Goal: Task Accomplishment & Management: Complete application form

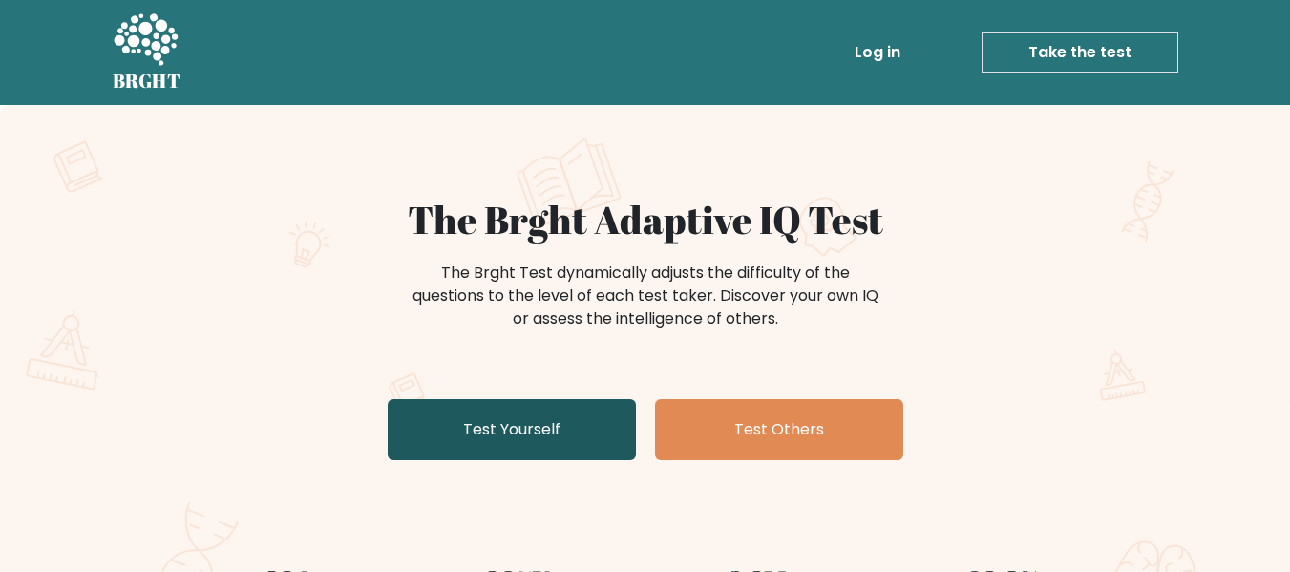
click at [583, 442] on link "Test Yourself" at bounding box center [512, 429] width 248 height 61
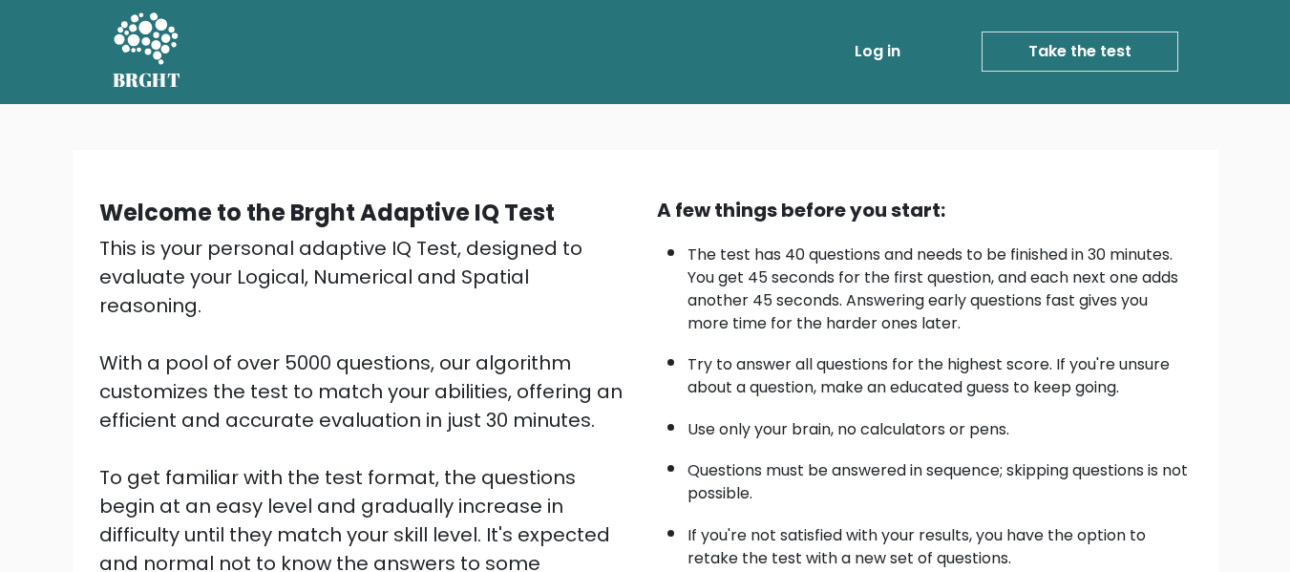
scroll to position [303, 0]
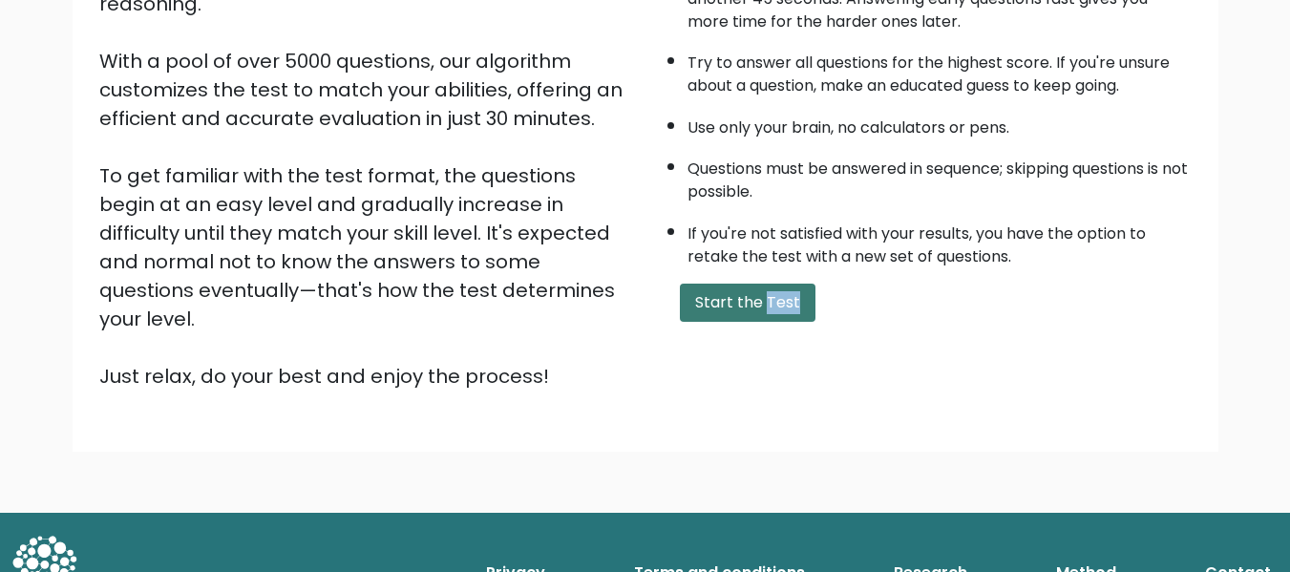
drag, startPoint x: 757, startPoint y: 326, endPoint x: 762, endPoint y: 305, distance: 20.6
click at [762, 305] on div "A few things before you start: The test has 40 questions and needs to be finish…" at bounding box center [923, 142] width 557 height 496
click at [762, 305] on button "Start the Test" at bounding box center [748, 303] width 136 height 38
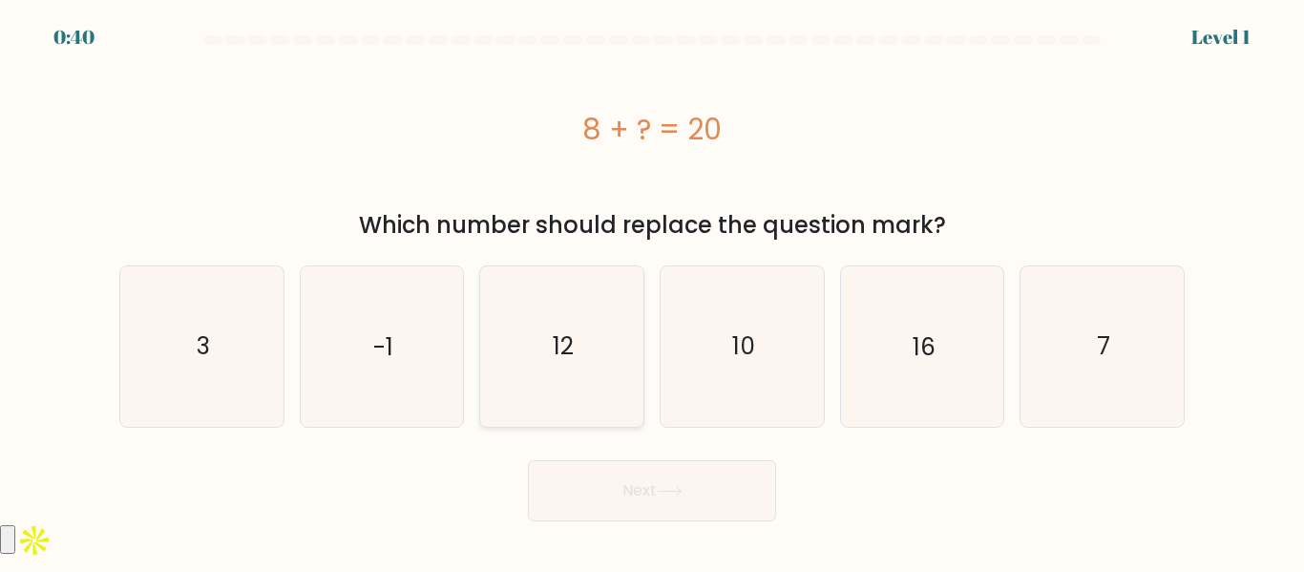
click at [537, 343] on icon "12" at bounding box center [561, 345] width 159 height 159
click at [652, 291] on input "c. 12" at bounding box center [652, 288] width 1 height 5
radio input "true"
click at [671, 498] on button "Next" at bounding box center [652, 490] width 248 height 61
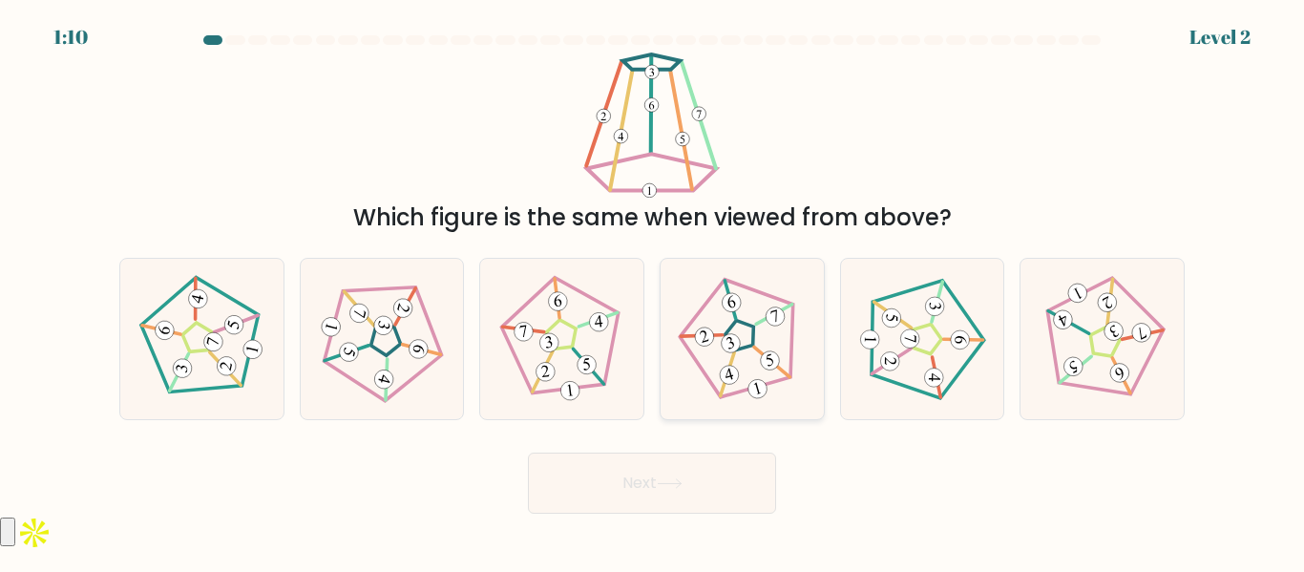
click at [721, 365] on icon at bounding box center [742, 339] width 128 height 128
click at [653, 291] on input "d." at bounding box center [652, 288] width 1 height 5
radio input "true"
click at [717, 491] on button "Next" at bounding box center [652, 482] width 248 height 61
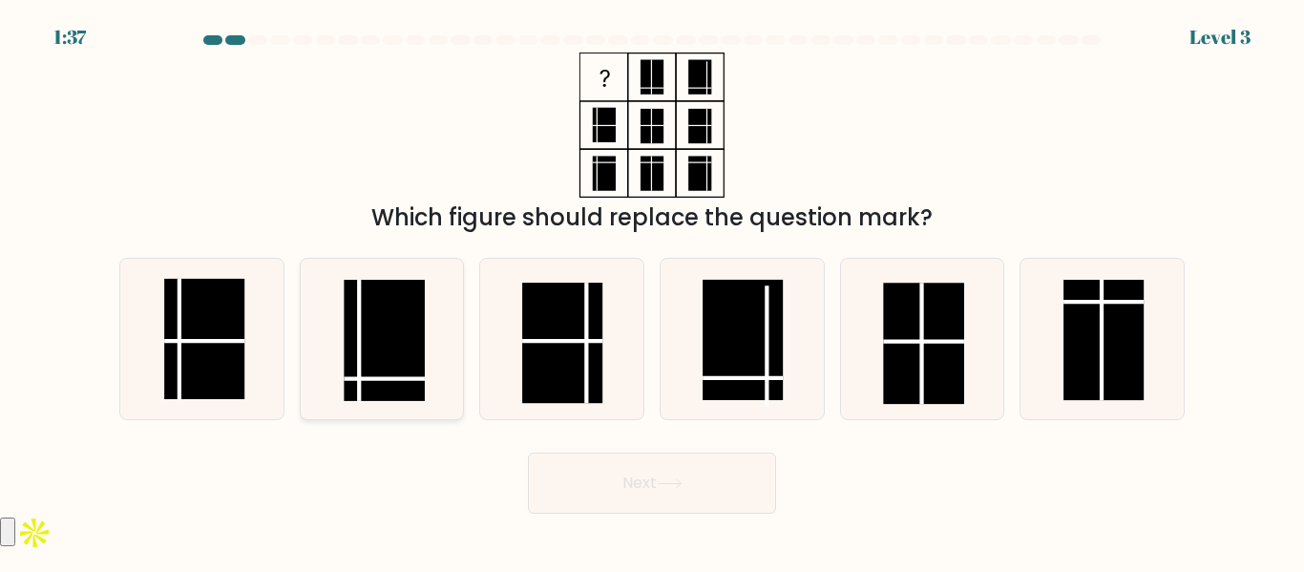
click at [370, 385] on rect at bounding box center [385, 340] width 80 height 120
click at [652, 291] on input "b." at bounding box center [652, 288] width 1 height 5
radio input "true"
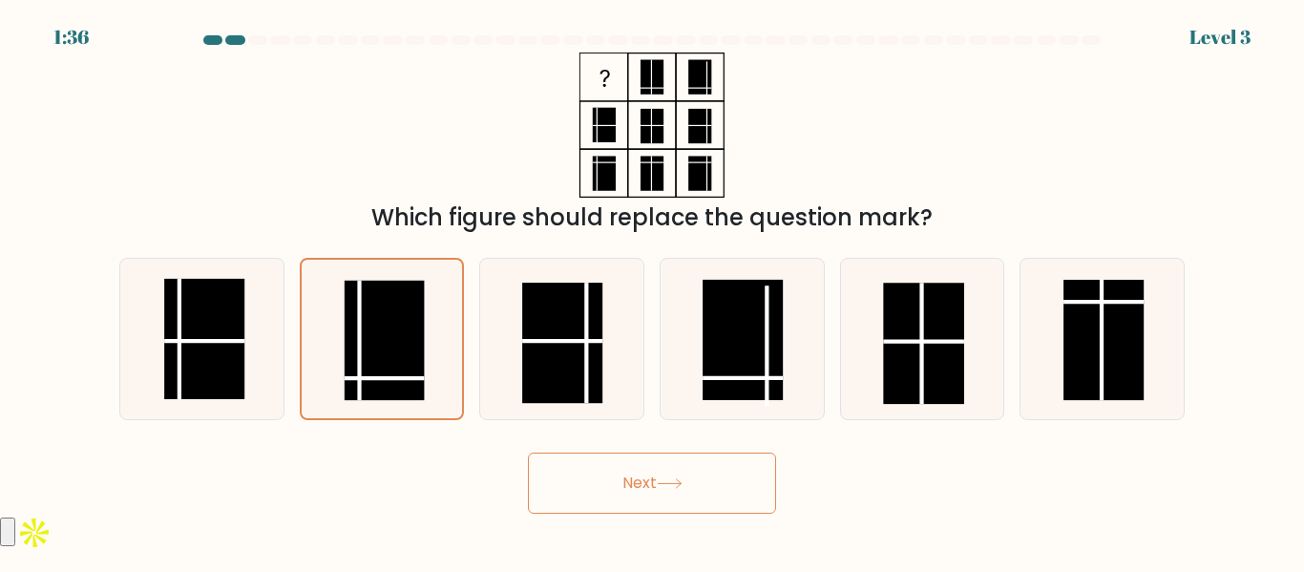
click at [625, 492] on button "Next" at bounding box center [652, 482] width 248 height 61
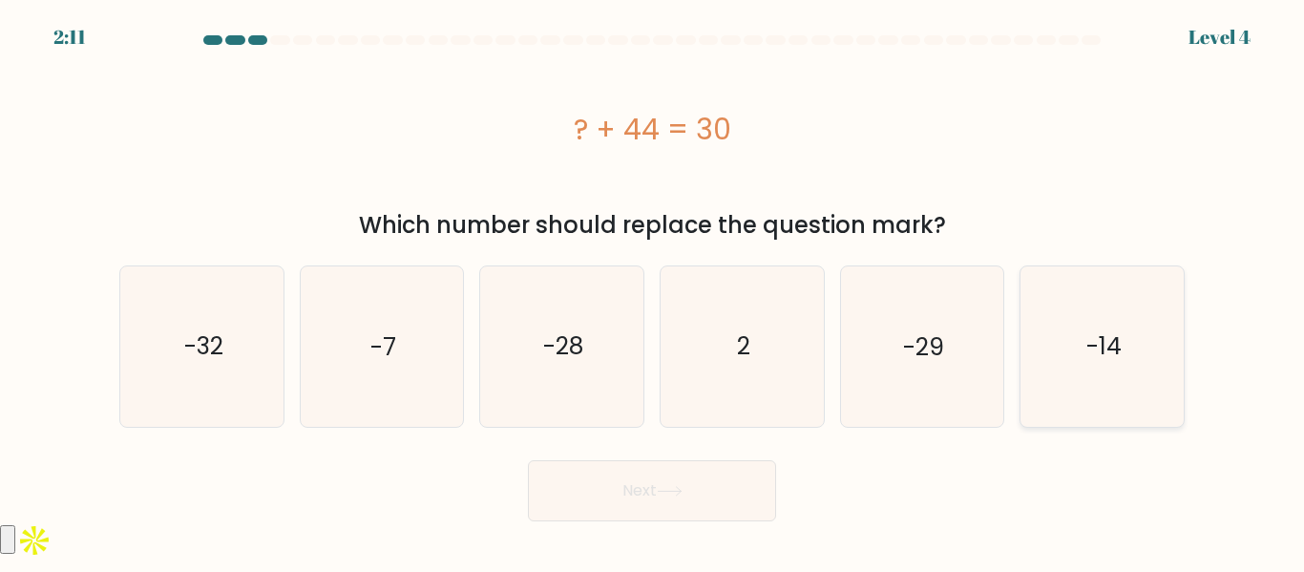
click at [1069, 332] on icon "-14" at bounding box center [1101, 345] width 159 height 159
click at [653, 291] on input "f. -14" at bounding box center [652, 288] width 1 height 5
radio input "true"
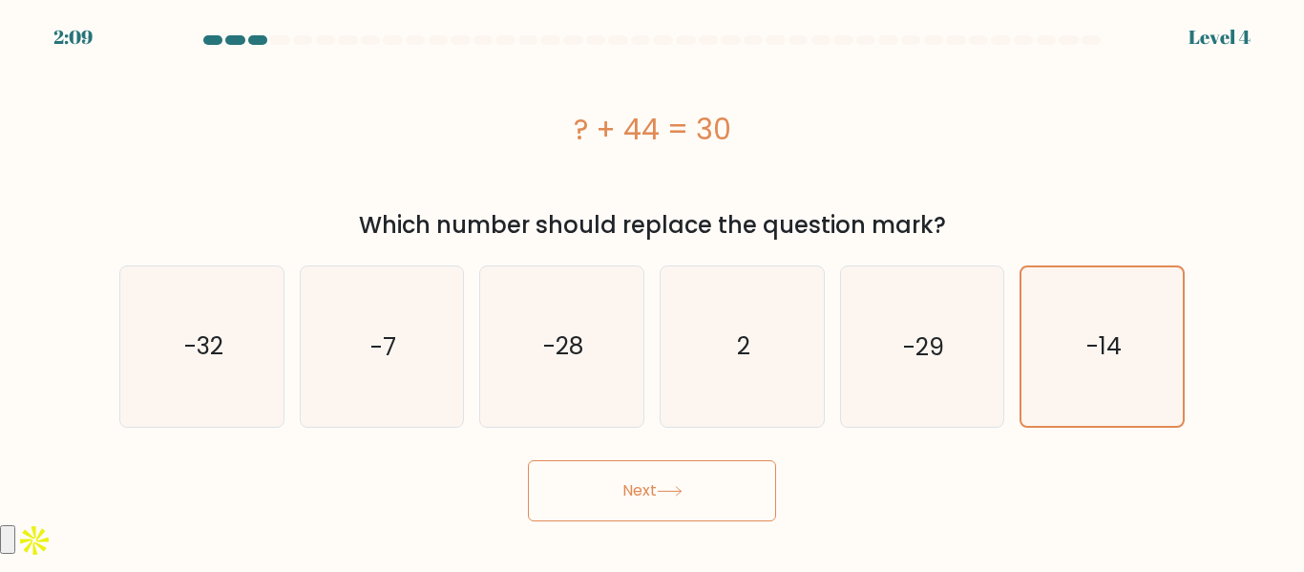
click at [715, 479] on button "Next" at bounding box center [652, 490] width 248 height 61
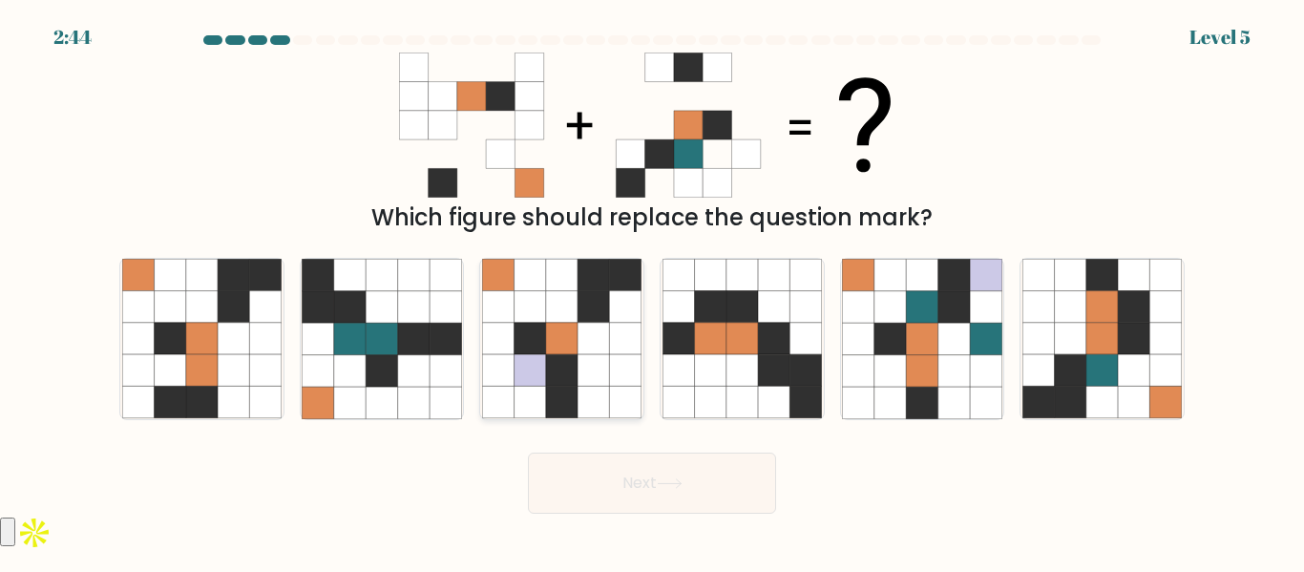
click at [540, 374] on icon at bounding box center [531, 371] width 32 height 32
click at [652, 291] on input "c." at bounding box center [652, 288] width 1 height 5
radio input "true"
click at [692, 516] on body "2:37 Level 5" at bounding box center [652, 286] width 1304 height 572
click at [690, 495] on button "Next" at bounding box center [652, 482] width 248 height 61
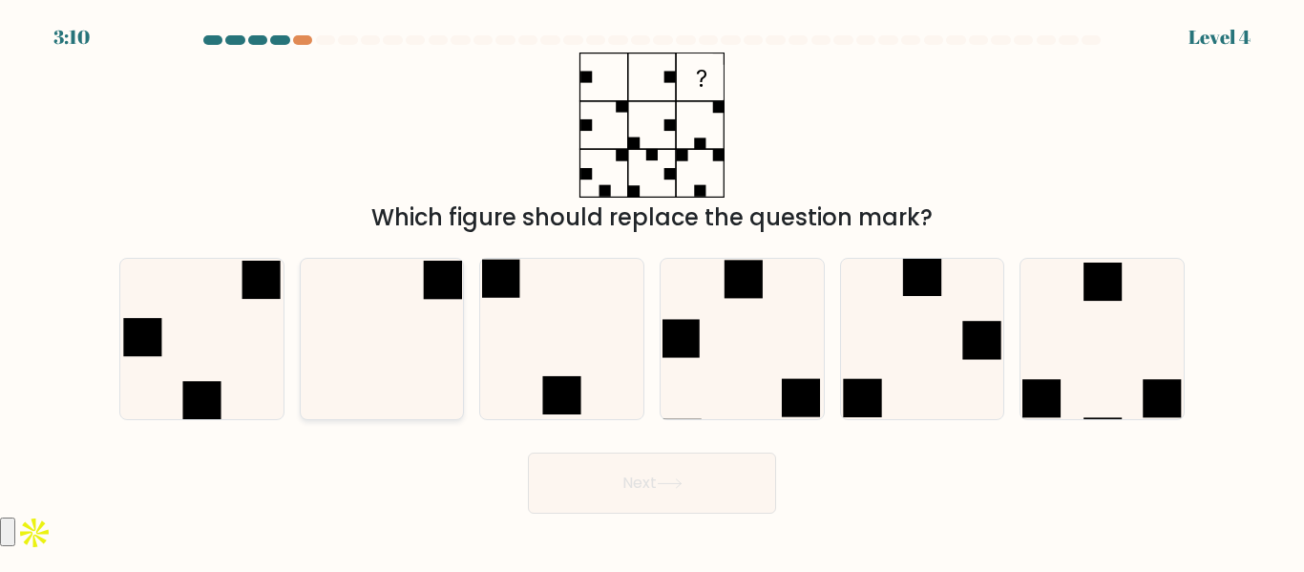
drag, startPoint x: 464, startPoint y: 388, endPoint x: 439, endPoint y: 375, distance: 27.7
click at [439, 375] on div at bounding box center [382, 338] width 165 height 161
click at [652, 291] on input "b." at bounding box center [652, 288] width 1 height 5
radio input "true"
click at [439, 375] on icon at bounding box center [382, 339] width 158 height 158
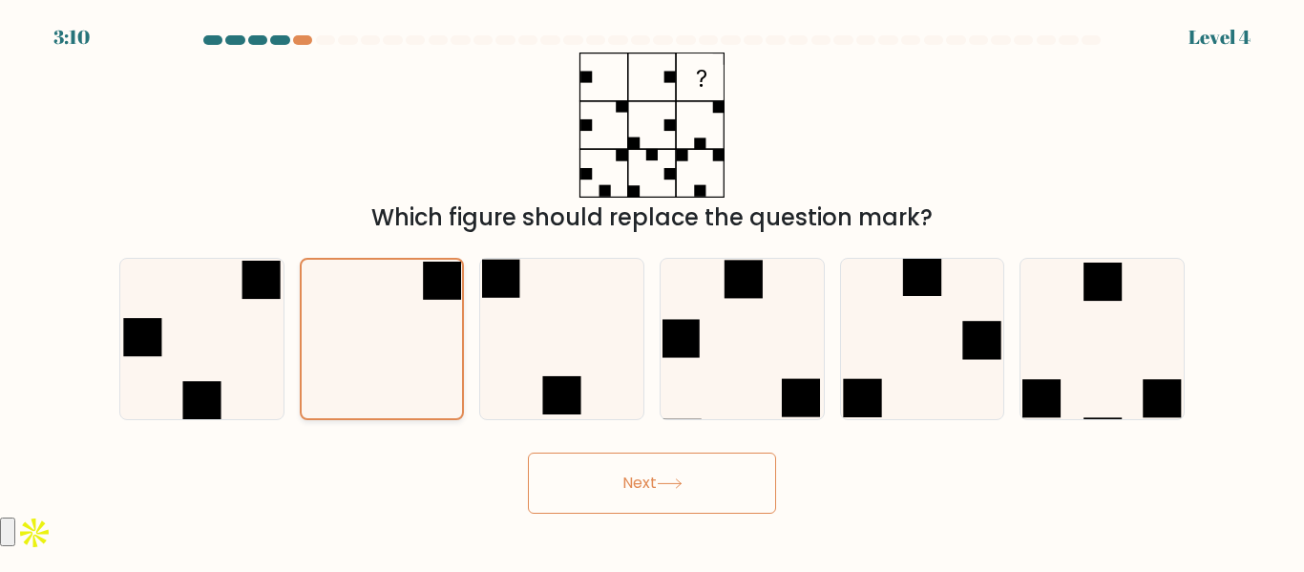
click at [652, 291] on input "b." at bounding box center [652, 288] width 1 height 5
click at [627, 486] on button "Next" at bounding box center [652, 482] width 248 height 61
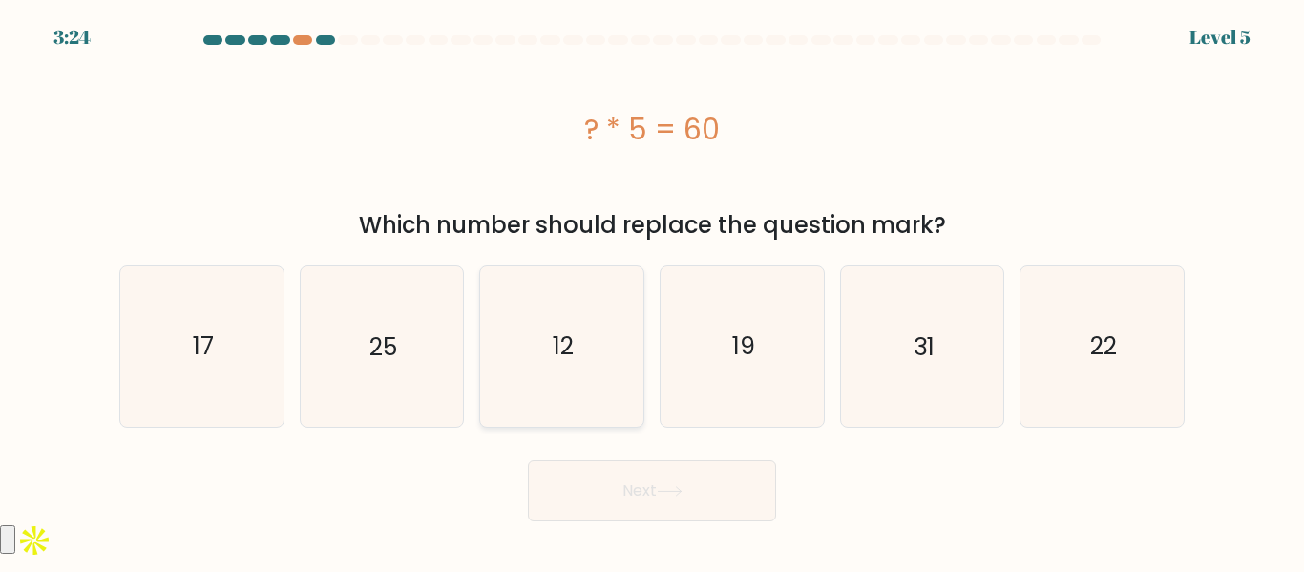
click at [598, 311] on icon "12" at bounding box center [561, 345] width 159 height 159
click at [652, 291] on input "c. 12" at bounding box center [652, 288] width 1 height 5
radio input "true"
click at [645, 472] on button "Next" at bounding box center [652, 490] width 248 height 61
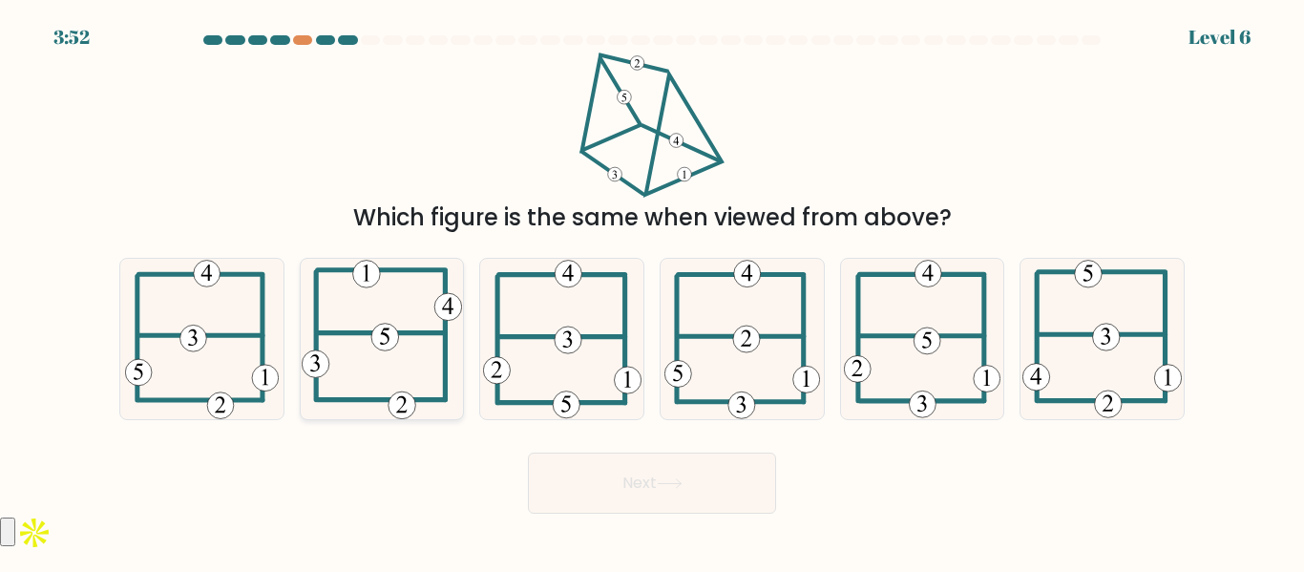
drag, startPoint x: 407, startPoint y: 356, endPoint x: 300, endPoint y: 296, distance: 122.7
click at [300, 296] on div at bounding box center [382, 338] width 165 height 161
click at [652, 291] on input "b." at bounding box center [652, 288] width 1 height 5
radio input "true"
click at [593, 494] on button "Next" at bounding box center [652, 482] width 248 height 61
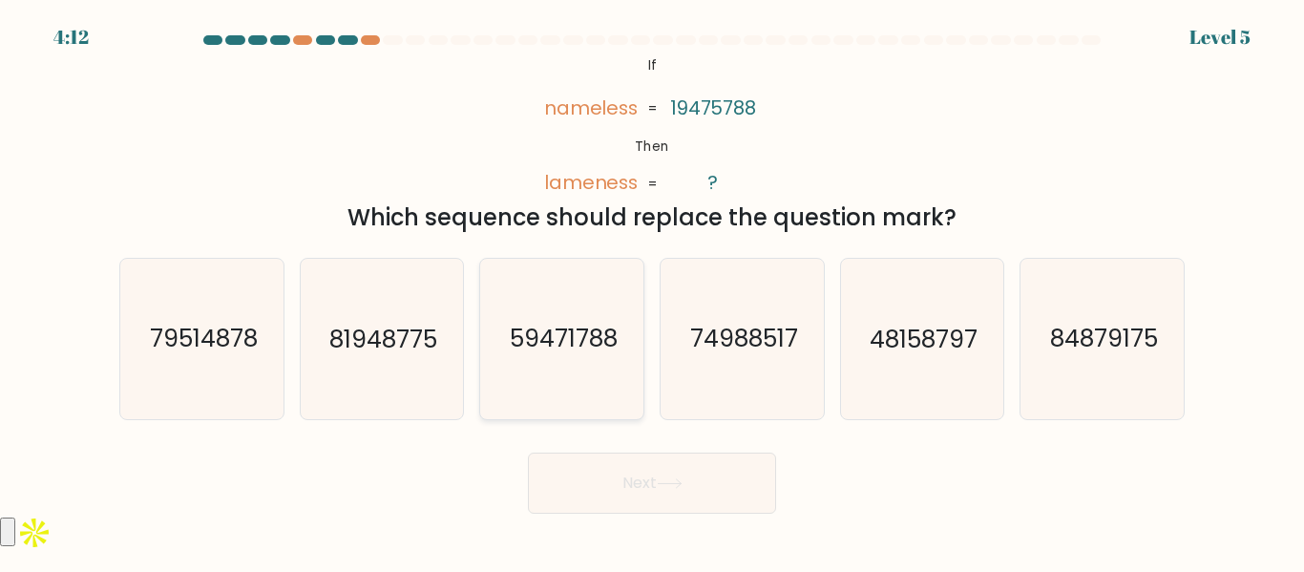
click at [554, 391] on icon "59471788" at bounding box center [561, 338] width 159 height 159
click at [652, 291] on input "c. 59471788" at bounding box center [652, 288] width 1 height 5
radio input "true"
click at [593, 475] on button "Next" at bounding box center [652, 482] width 248 height 61
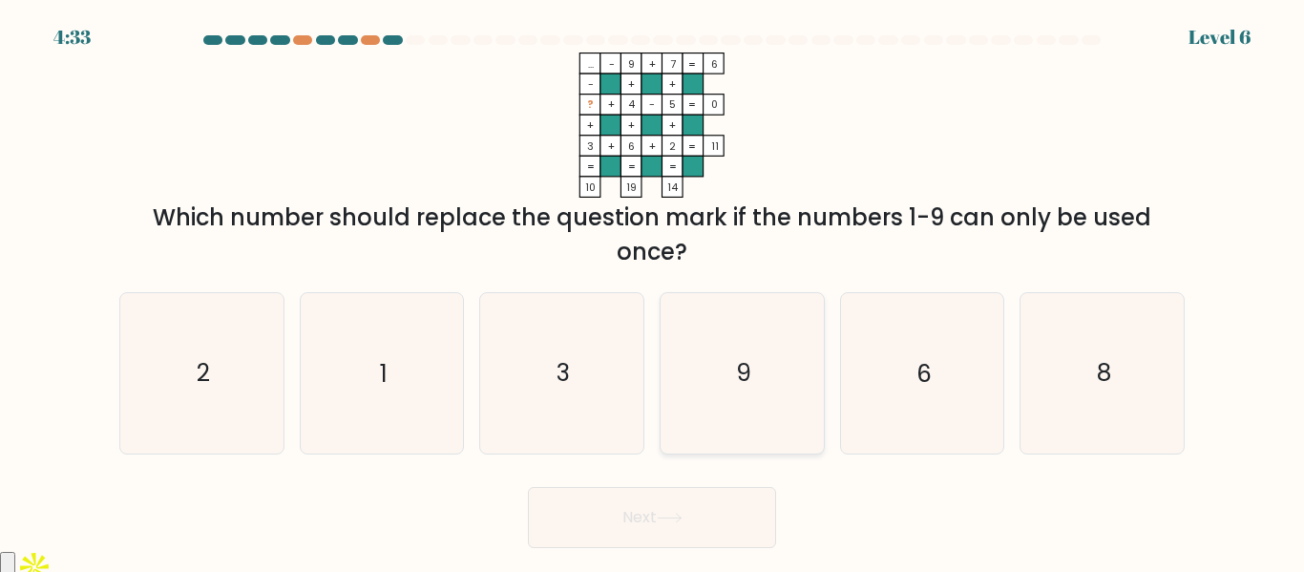
click at [799, 315] on icon "9" at bounding box center [741, 372] width 159 height 159
click at [653, 291] on input "d. 9" at bounding box center [652, 288] width 1 height 5
radio input "true"
click at [658, 526] on button "Next" at bounding box center [652, 517] width 248 height 61
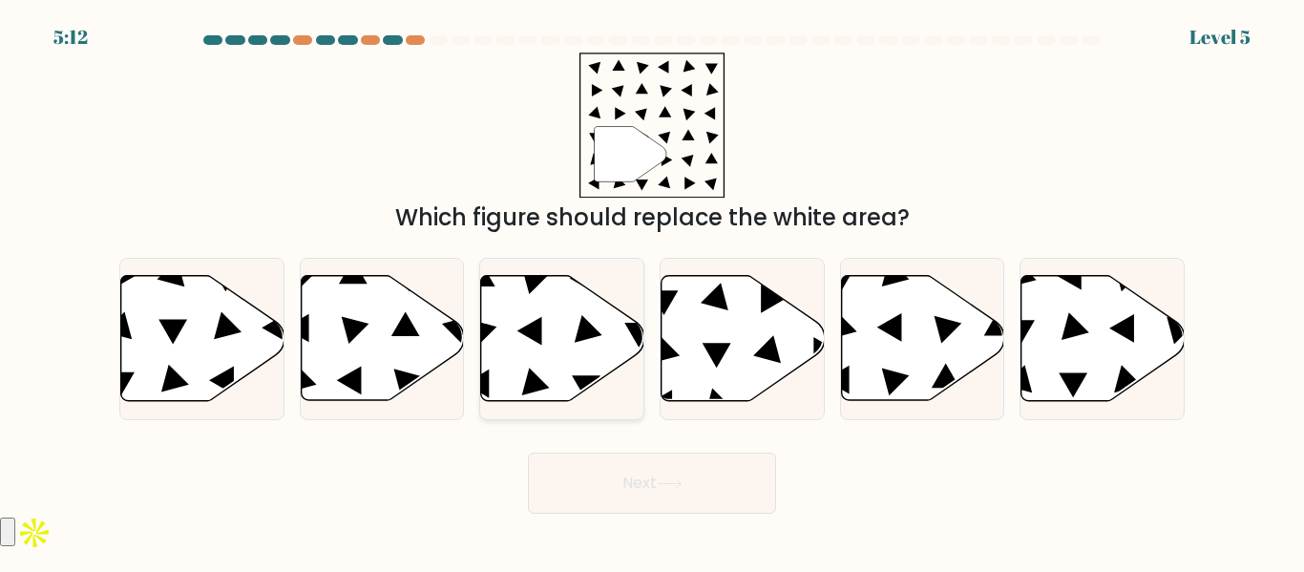
click at [571, 350] on icon at bounding box center [562, 338] width 163 height 125
click at [652, 291] on input "c." at bounding box center [652, 288] width 1 height 5
radio input "true"
click at [644, 477] on button "Next" at bounding box center [652, 482] width 248 height 61
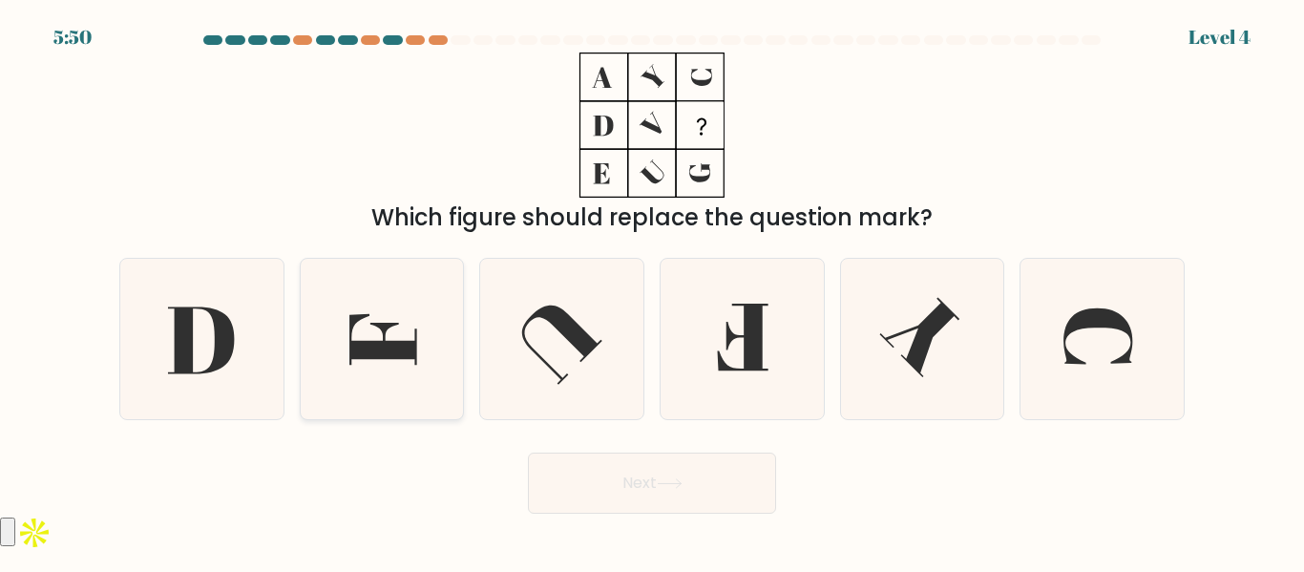
click at [389, 334] on icon at bounding box center [381, 338] width 159 height 159
click at [652, 291] on input "b." at bounding box center [652, 288] width 1 height 5
radio input "true"
click at [568, 467] on button "Next" at bounding box center [652, 482] width 248 height 61
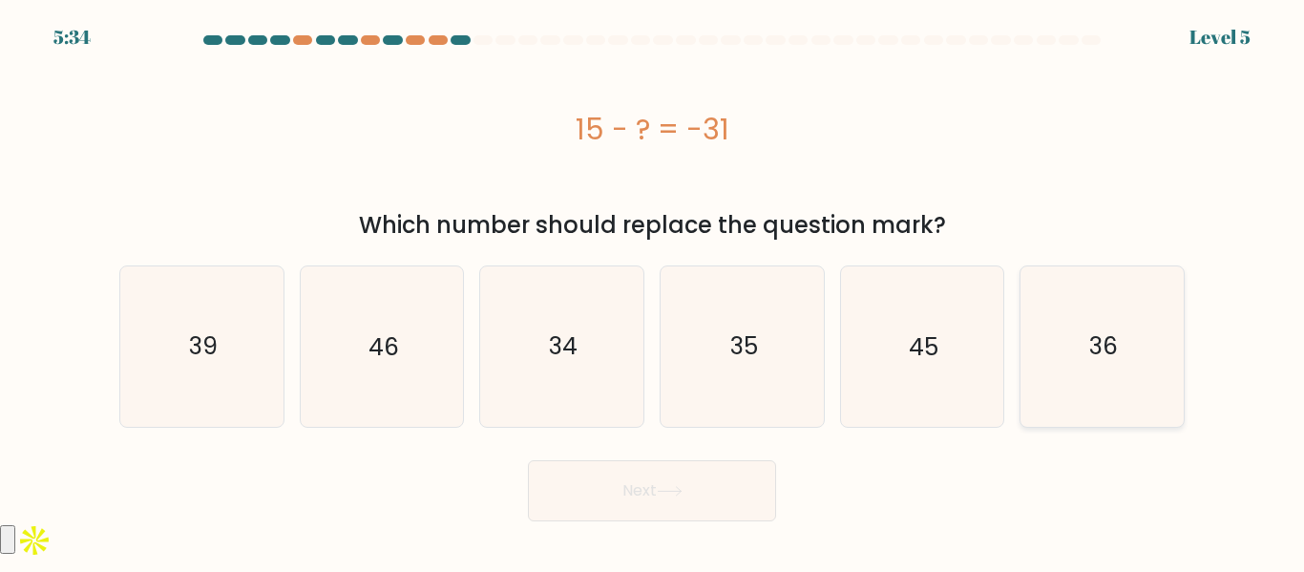
click at [1054, 289] on icon "36" at bounding box center [1101, 345] width 159 height 159
click at [653, 289] on input "f. 36" at bounding box center [652, 288] width 1 height 5
radio input "true"
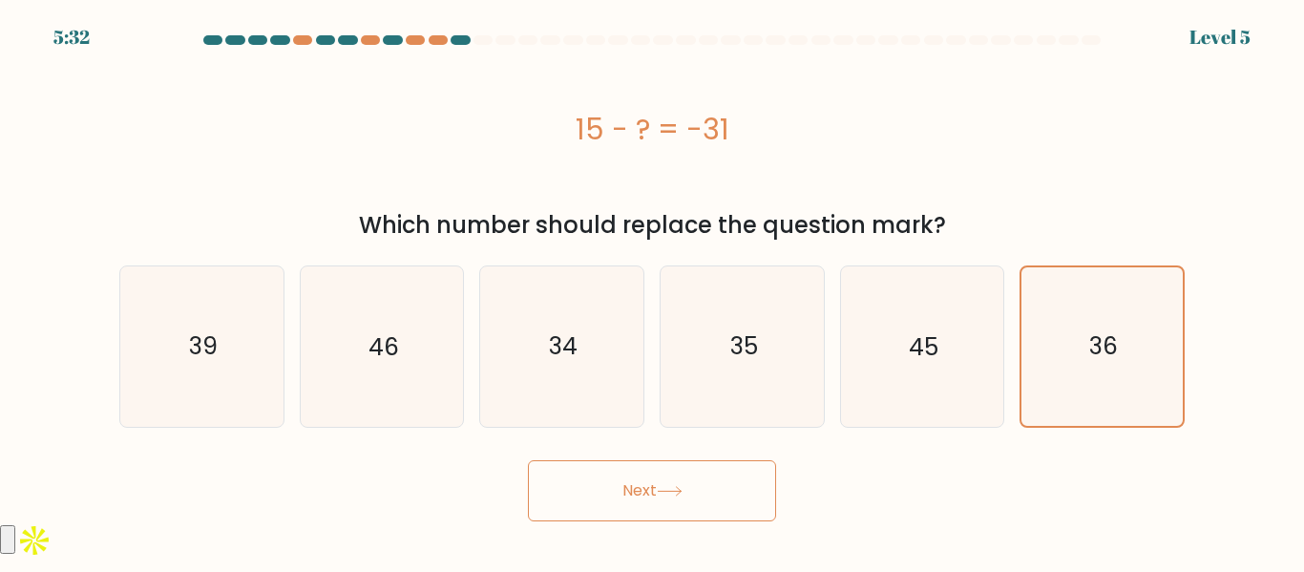
click at [730, 512] on button "Next" at bounding box center [652, 490] width 248 height 61
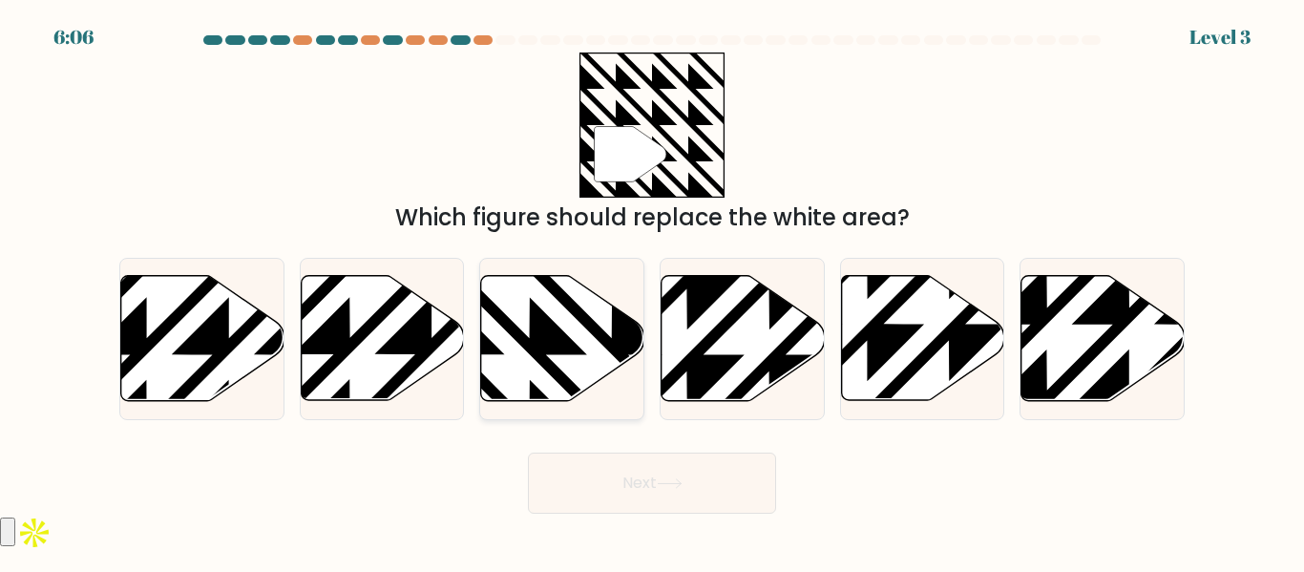
click at [550, 326] on icon at bounding box center [612, 273] width 328 height 328
click at [652, 291] on input "c." at bounding box center [652, 288] width 1 height 5
radio input "true"
click at [614, 484] on button "Next" at bounding box center [652, 482] width 248 height 61
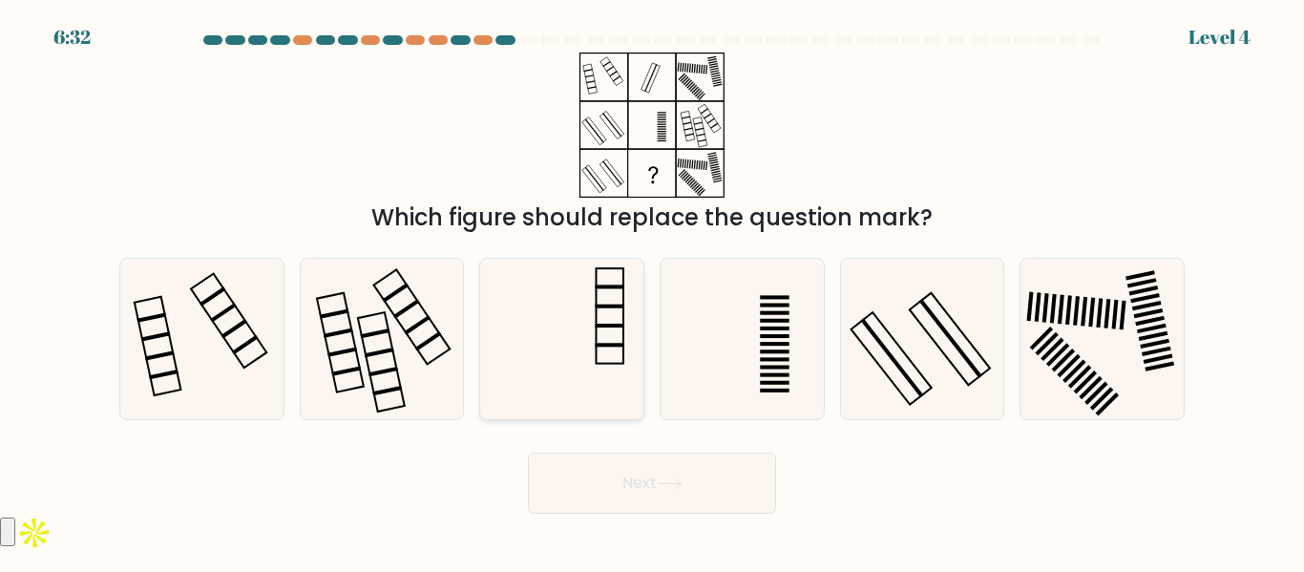
click at [588, 377] on icon at bounding box center [561, 338] width 159 height 159
click at [652, 291] on input "c." at bounding box center [652, 288] width 1 height 5
radio input "true"
click at [667, 496] on button "Next" at bounding box center [652, 482] width 248 height 61
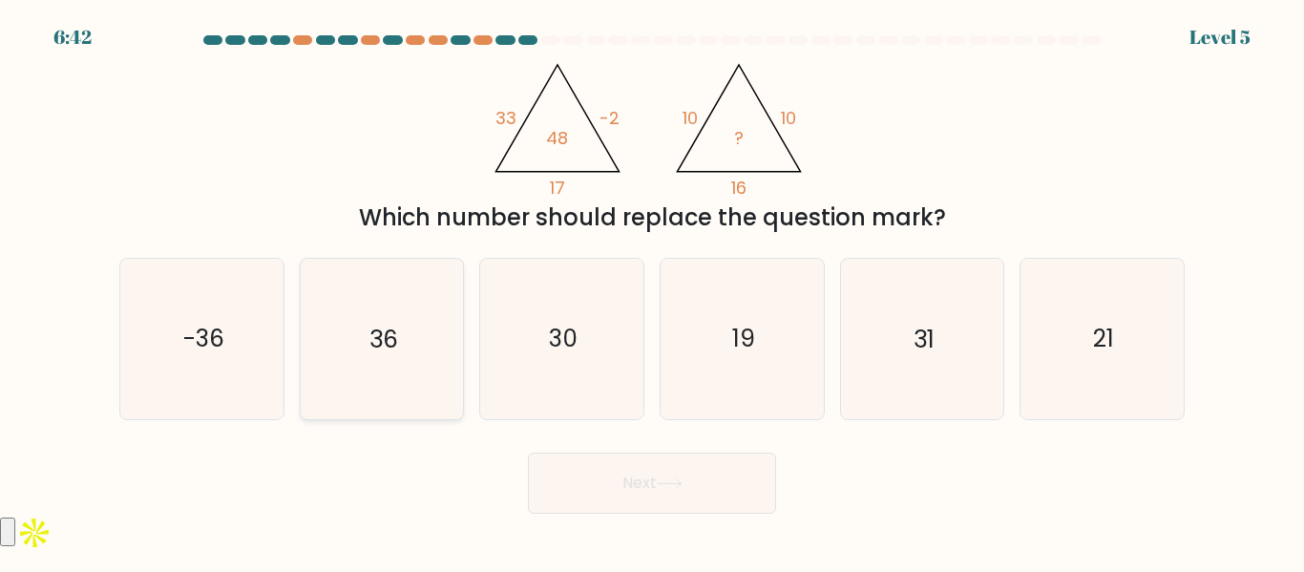
click at [367, 347] on icon "36" at bounding box center [381, 338] width 159 height 159
click at [652, 291] on input "b. 36" at bounding box center [652, 288] width 1 height 5
radio input "true"
click at [631, 495] on button "Next" at bounding box center [652, 482] width 248 height 61
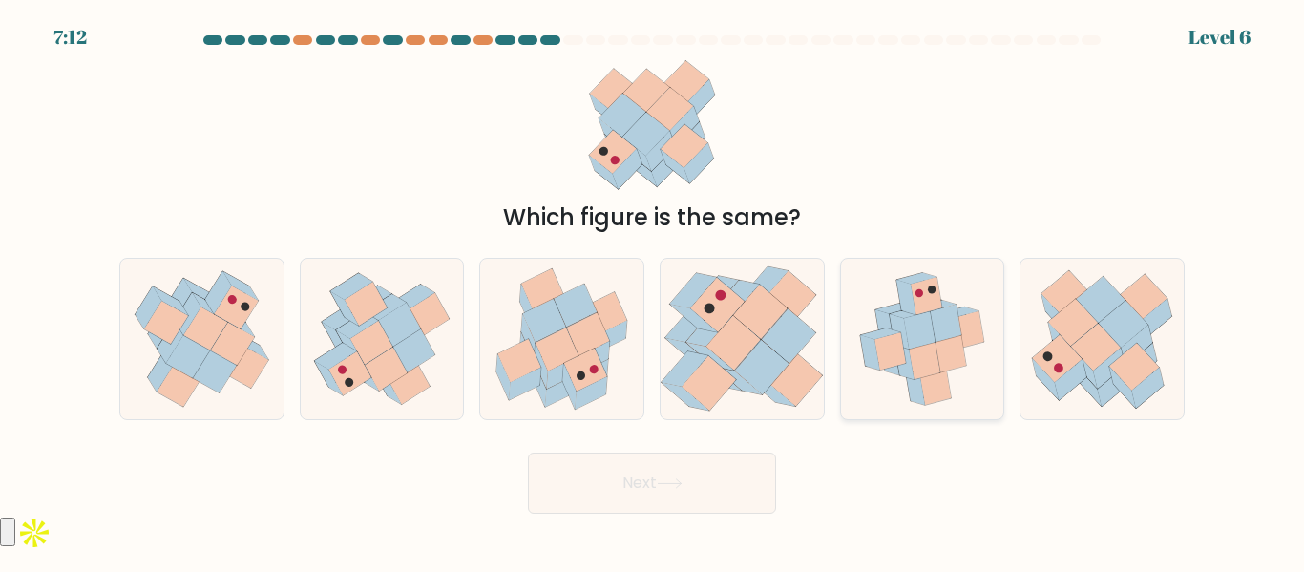
click at [957, 385] on icon at bounding box center [922, 338] width 144 height 159
click at [653, 291] on input "e." at bounding box center [652, 288] width 1 height 5
radio input "true"
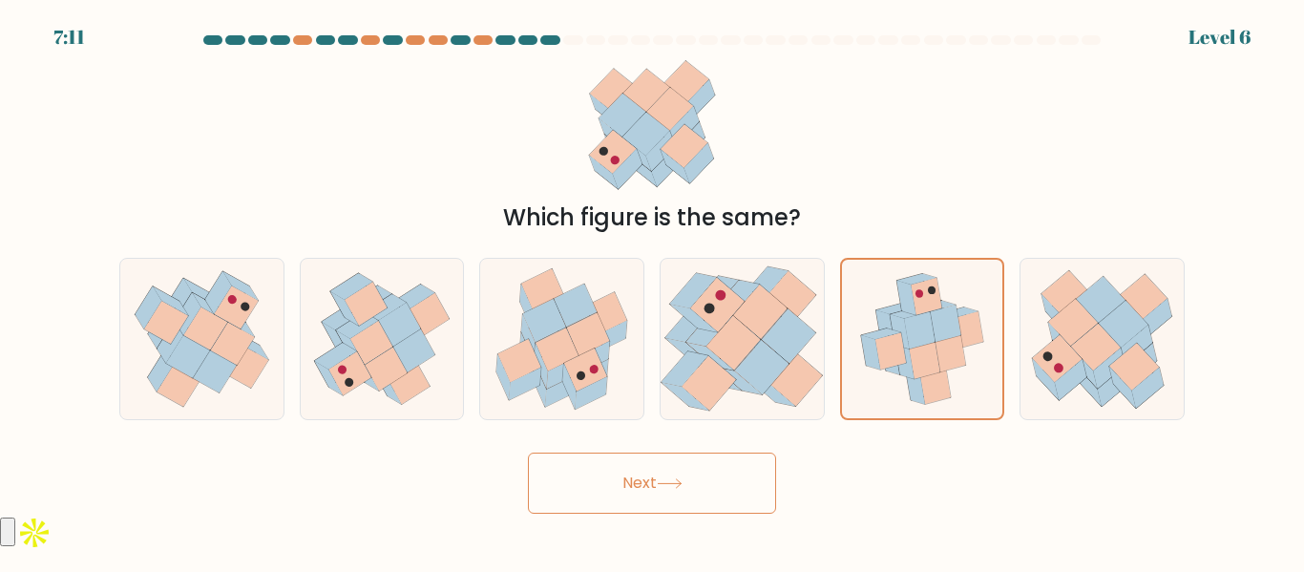
click at [687, 491] on button "Next" at bounding box center [652, 482] width 248 height 61
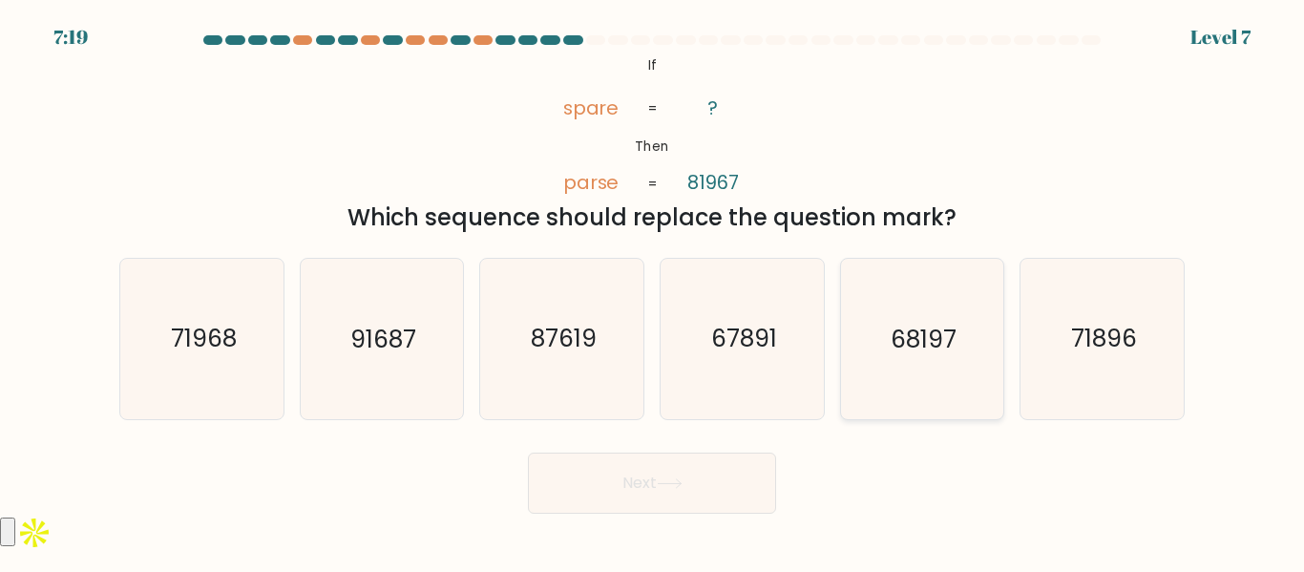
click at [948, 378] on icon "68197" at bounding box center [921, 338] width 159 height 159
click at [653, 291] on input "e. 68197" at bounding box center [652, 288] width 1 height 5
radio input "true"
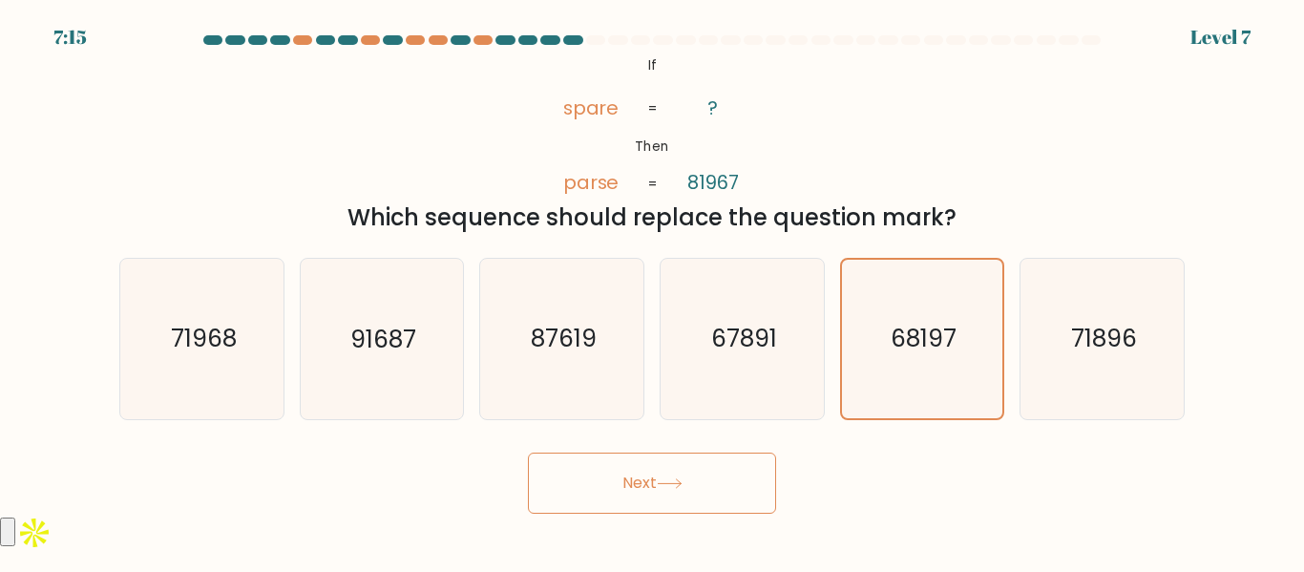
click at [680, 479] on icon at bounding box center [670, 483] width 26 height 11
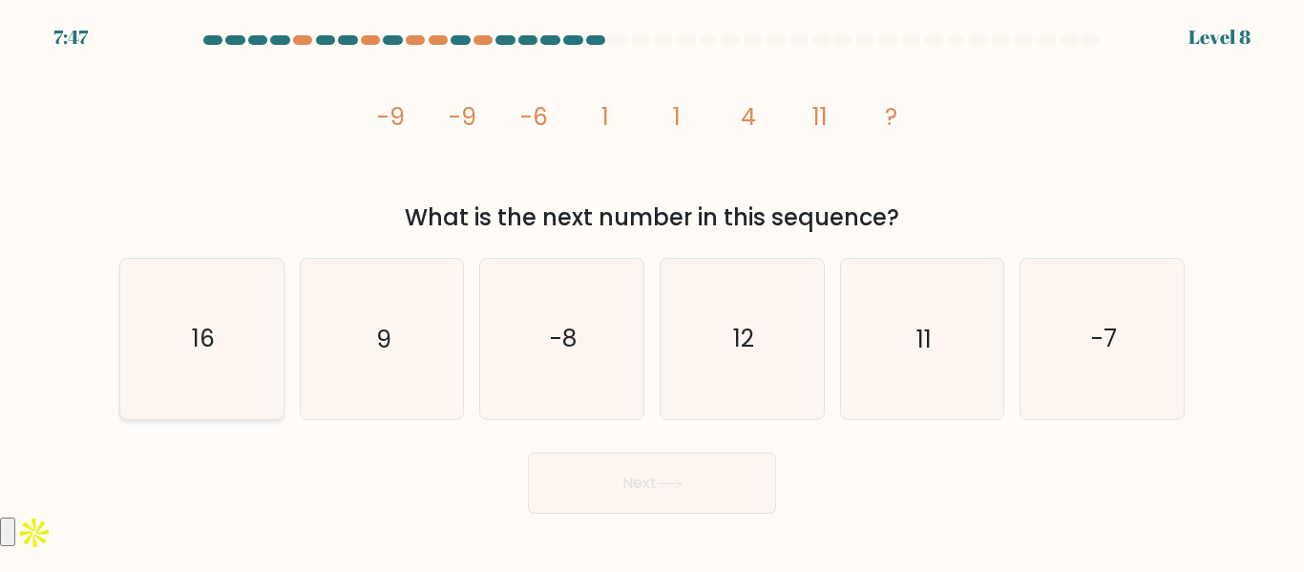
click at [255, 304] on icon "16" at bounding box center [201, 338] width 159 height 159
click at [652, 291] on input "a. 16" at bounding box center [652, 288] width 1 height 5
radio input "true"
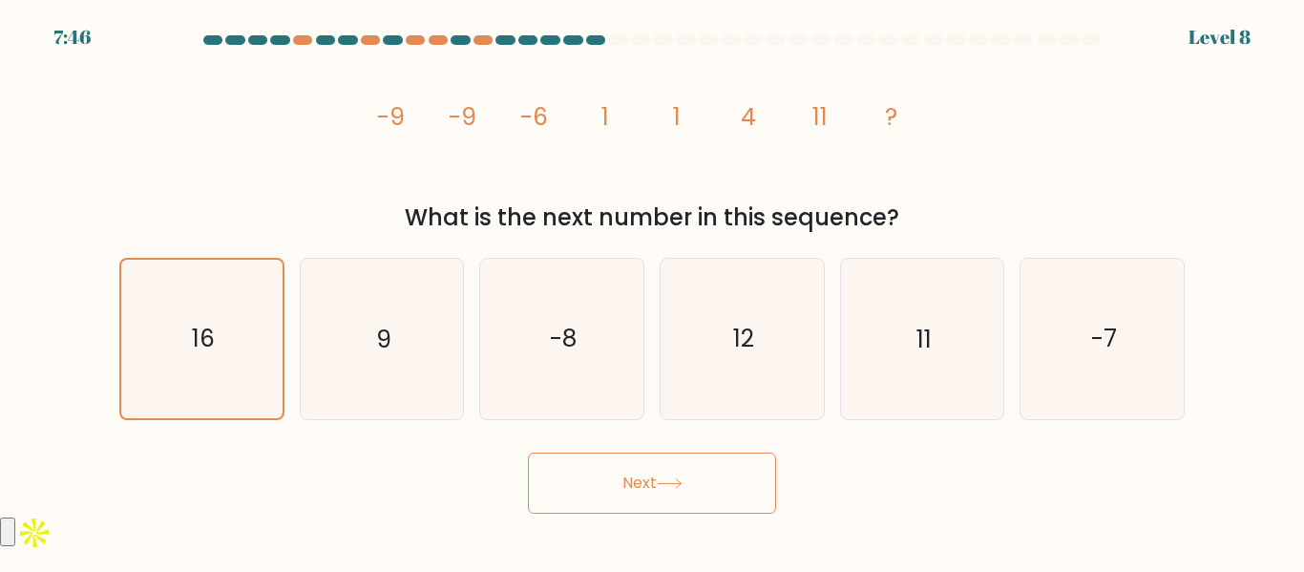
click at [651, 456] on button "Next" at bounding box center [652, 482] width 248 height 61
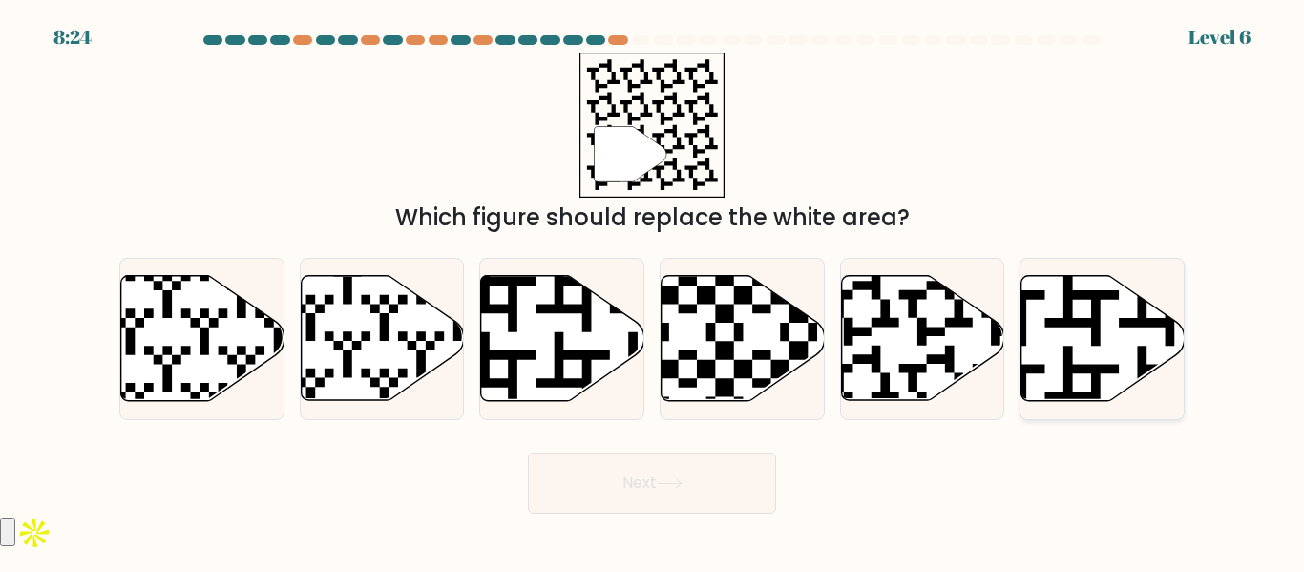
click at [1092, 334] on icon at bounding box center [1045, 272] width 296 height 296
click at [653, 291] on input "f." at bounding box center [652, 288] width 1 height 5
radio input "true"
click at [746, 486] on button "Next" at bounding box center [652, 482] width 248 height 61
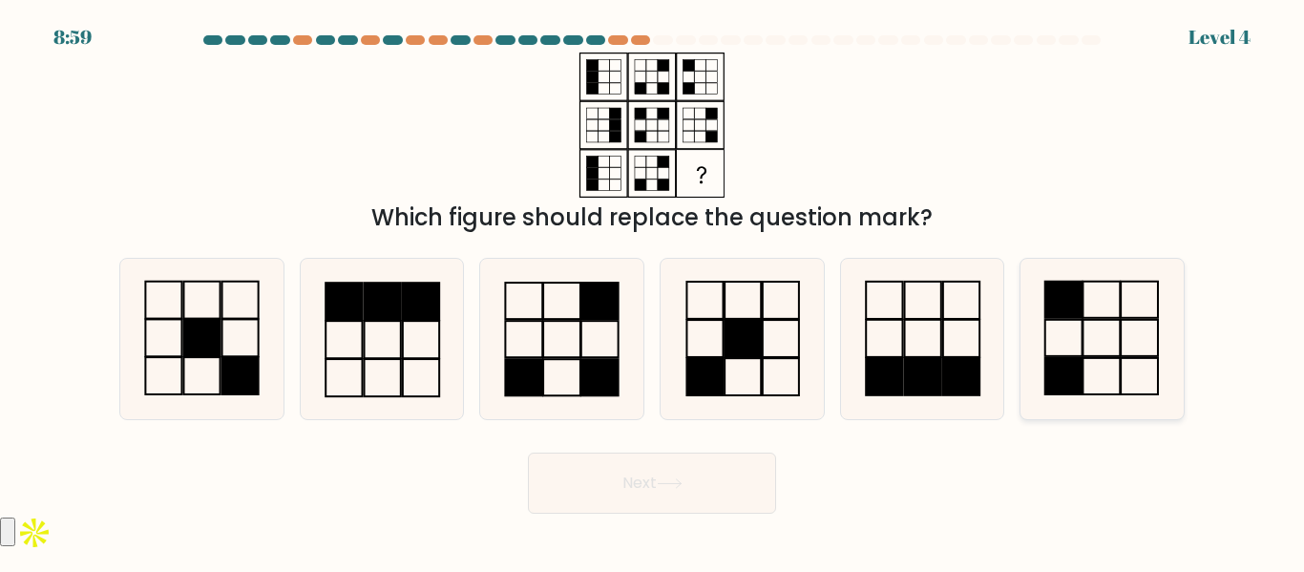
click at [1138, 337] on icon at bounding box center [1101, 338] width 159 height 159
click at [653, 291] on input "f." at bounding box center [652, 288] width 1 height 5
radio input "true"
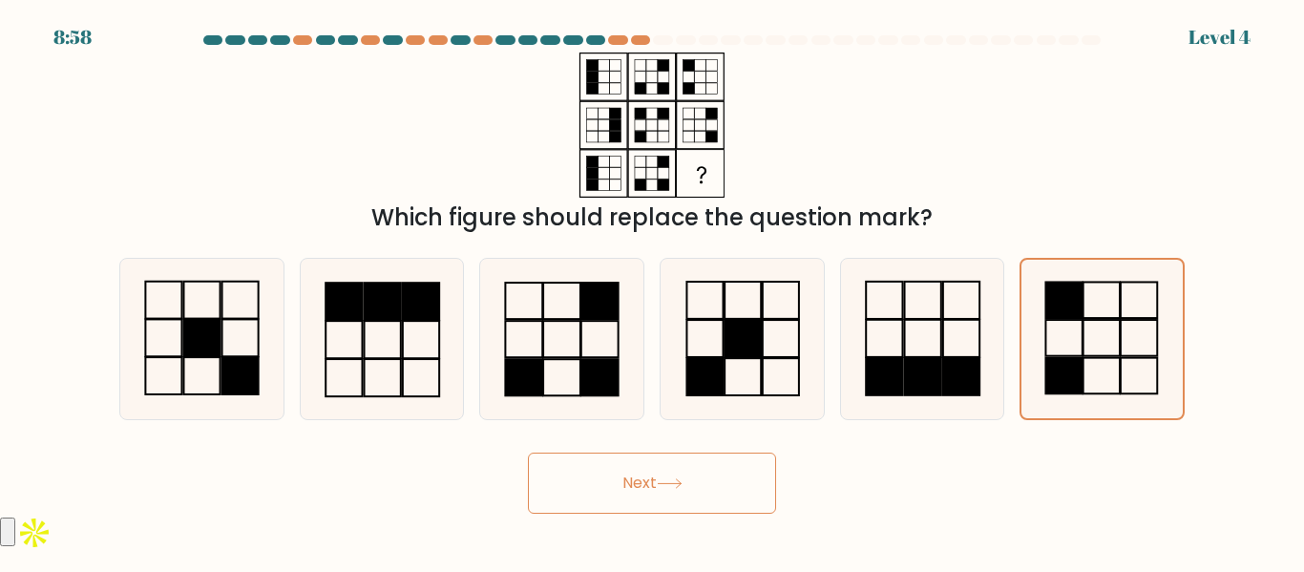
click at [739, 508] on button "Next" at bounding box center [652, 482] width 248 height 61
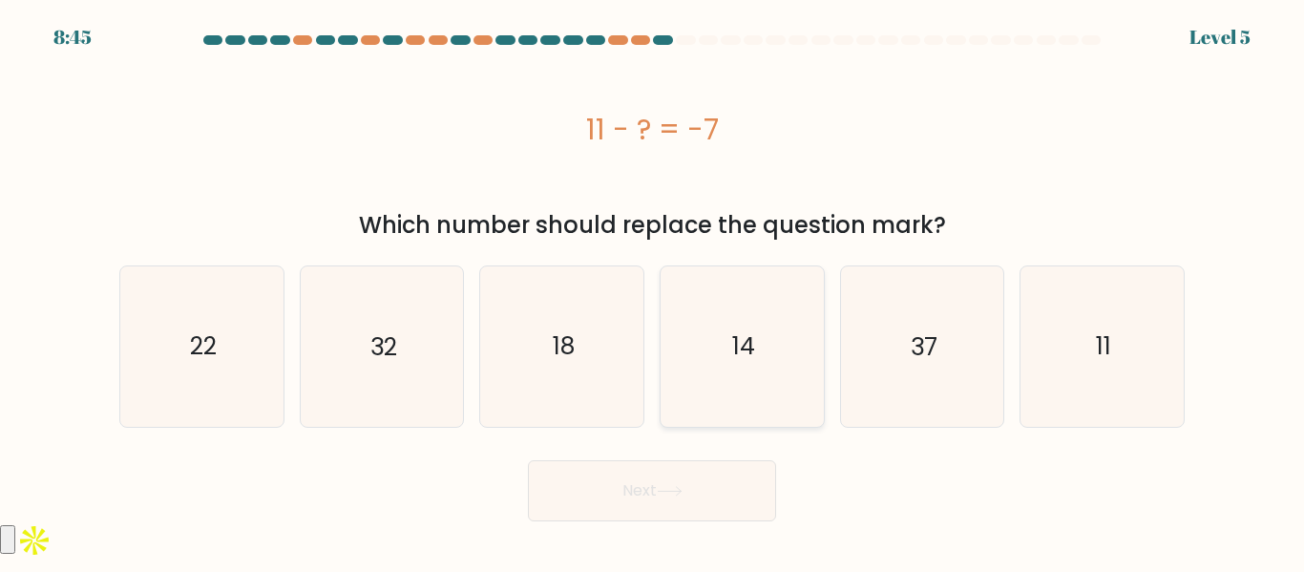
click at [757, 400] on icon "14" at bounding box center [741, 345] width 159 height 159
click at [653, 291] on input "d. 14" at bounding box center [652, 288] width 1 height 5
radio input "true"
click at [707, 487] on button "Next" at bounding box center [652, 490] width 248 height 61
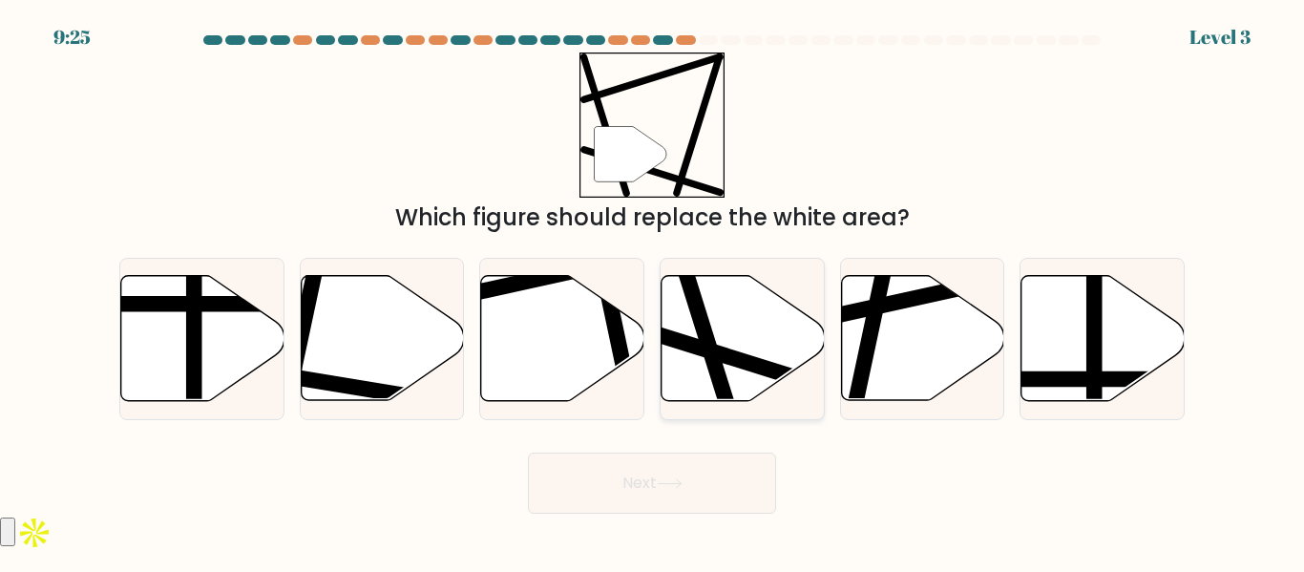
click at [723, 349] on line at bounding box center [793, 376] width 308 height 96
click at [653, 291] on input "d." at bounding box center [652, 288] width 1 height 5
radio input "true"
click at [700, 487] on button "Next" at bounding box center [652, 482] width 248 height 61
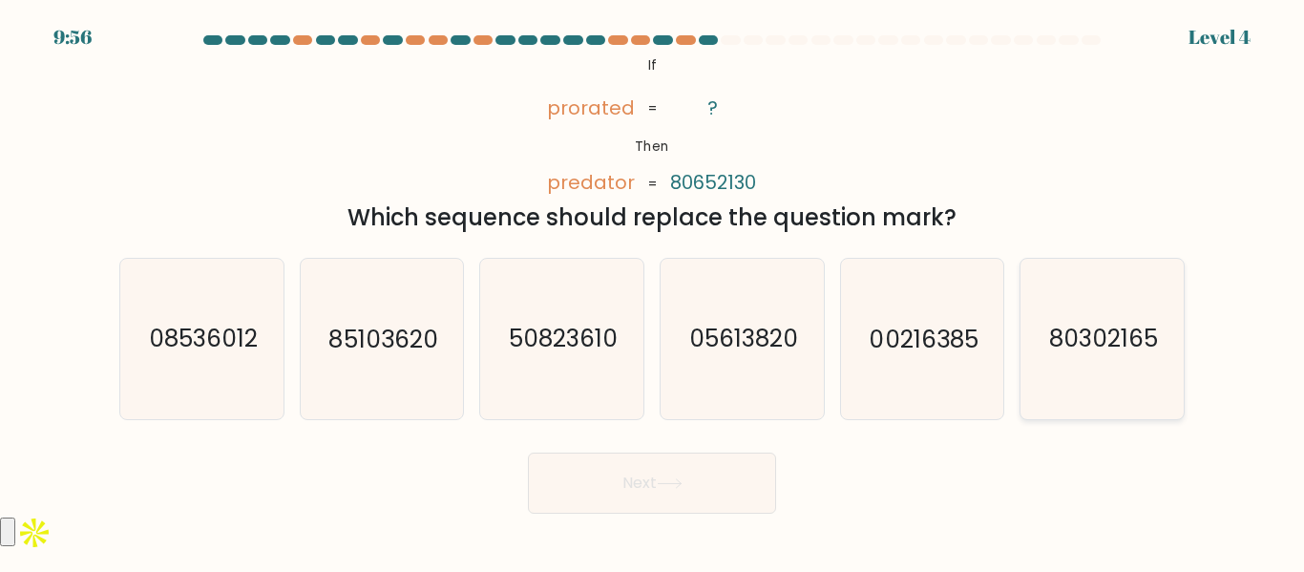
click at [1109, 347] on text "80302165" at bounding box center [1103, 339] width 109 height 33
click at [653, 291] on input "f. 80302165" at bounding box center [652, 288] width 1 height 5
radio input "true"
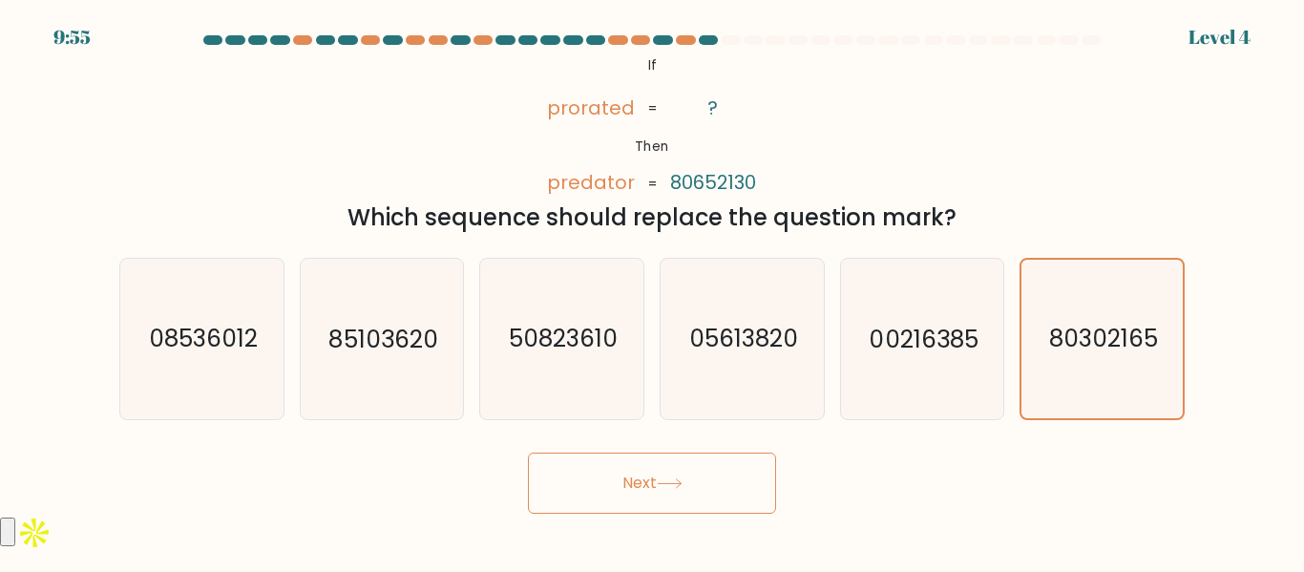
click at [778, 485] on div "Next" at bounding box center [652, 478] width 1088 height 71
click at [693, 476] on button "Next" at bounding box center [652, 482] width 248 height 61
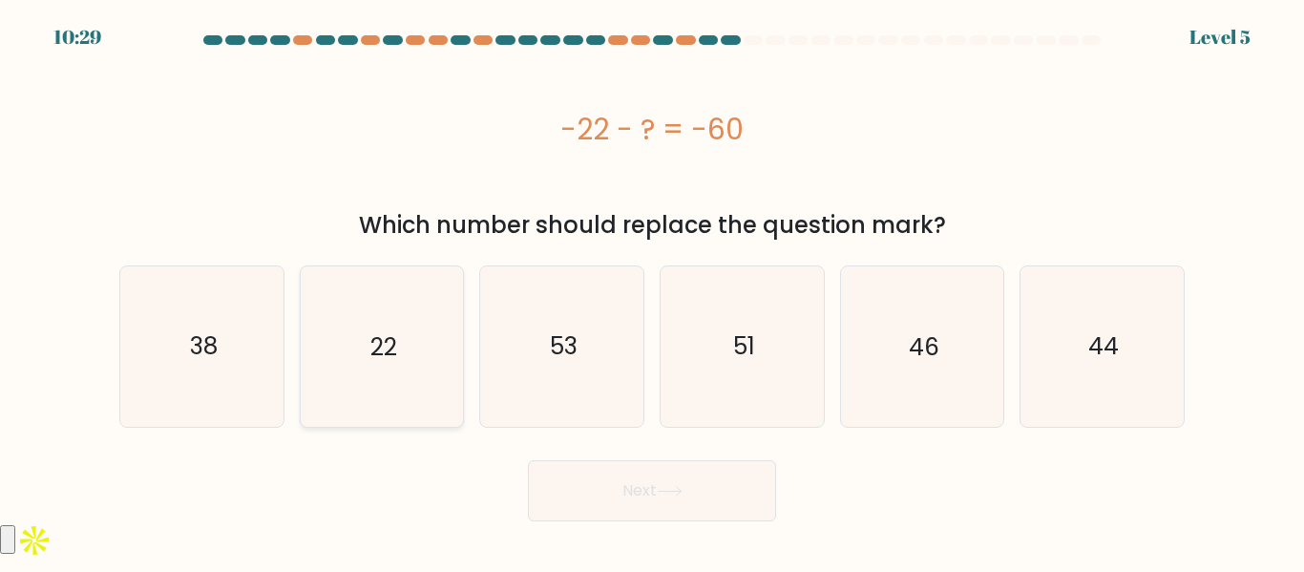
click at [438, 392] on icon "22" at bounding box center [381, 345] width 159 height 159
click at [652, 291] on input "b. 22" at bounding box center [652, 288] width 1 height 5
radio input "true"
click at [618, 452] on div "Next" at bounding box center [652, 486] width 1088 height 71
click at [619, 468] on button "Next" at bounding box center [652, 490] width 248 height 61
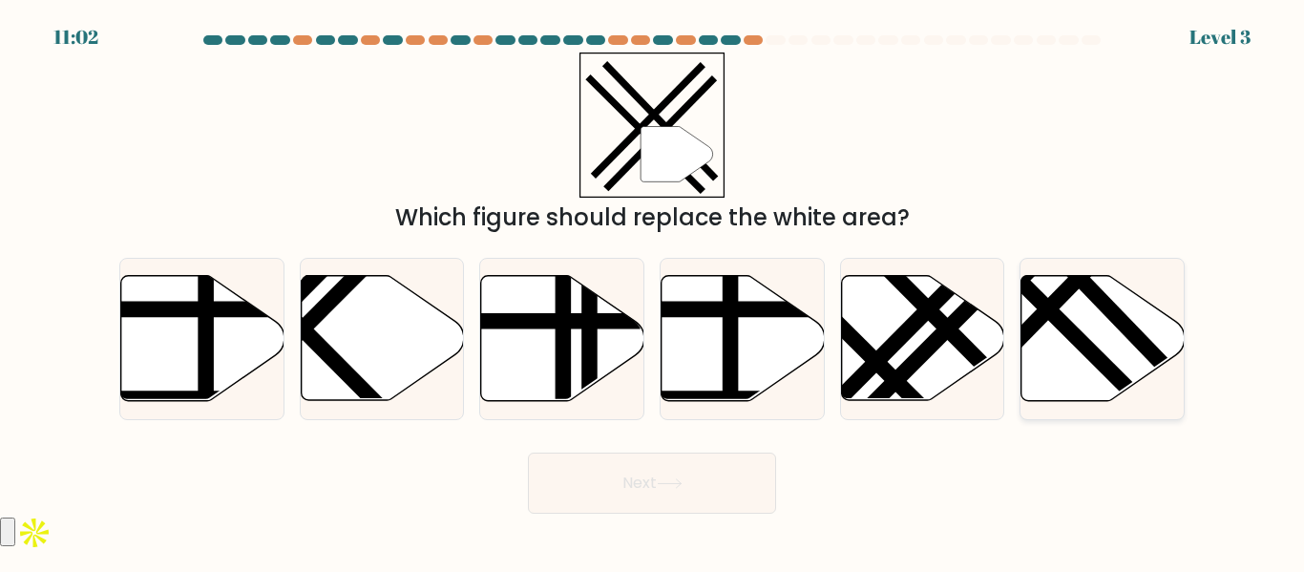
click at [1034, 335] on line at bounding box center [1065, 291] width 245 height 251
click at [653, 291] on input "f." at bounding box center [652, 288] width 1 height 5
radio input "true"
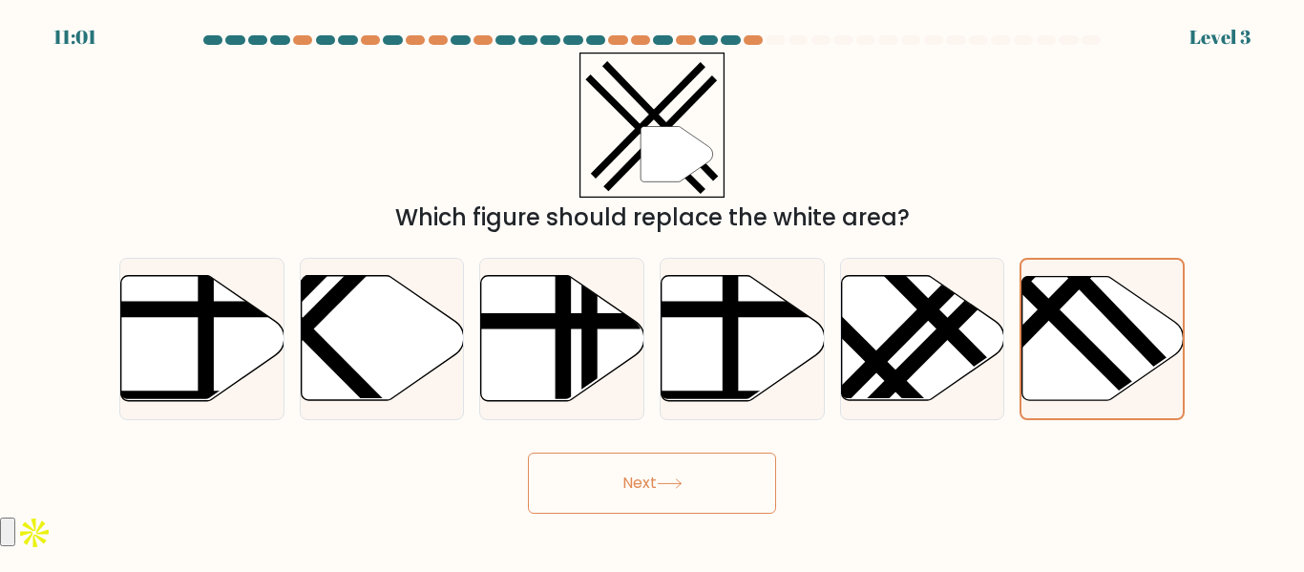
click at [708, 473] on button "Next" at bounding box center [652, 482] width 248 height 61
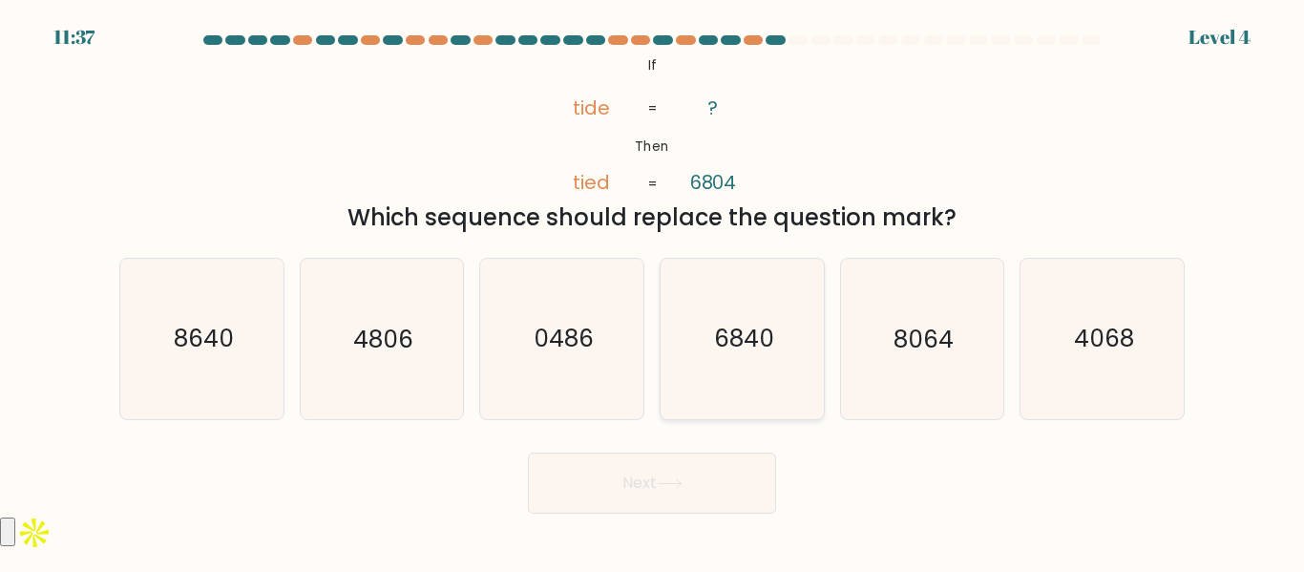
click at [764, 373] on icon "6840" at bounding box center [741, 338] width 159 height 159
click at [653, 291] on input "d. 6840" at bounding box center [652, 288] width 1 height 5
radio input "true"
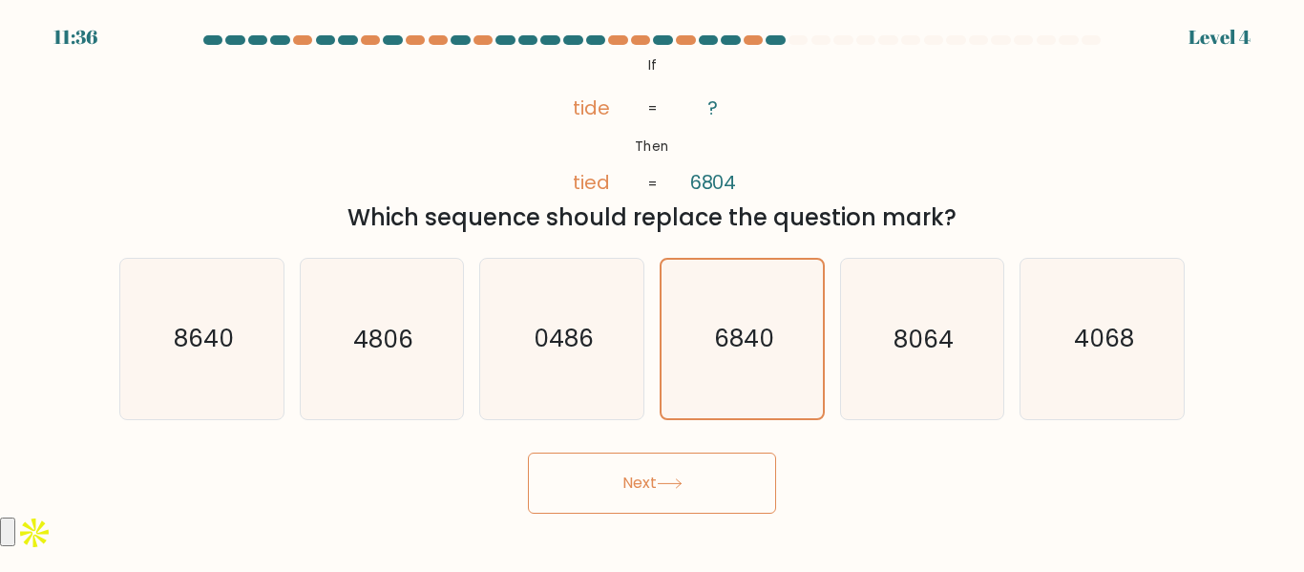
click at [702, 494] on button "Next" at bounding box center [652, 482] width 248 height 61
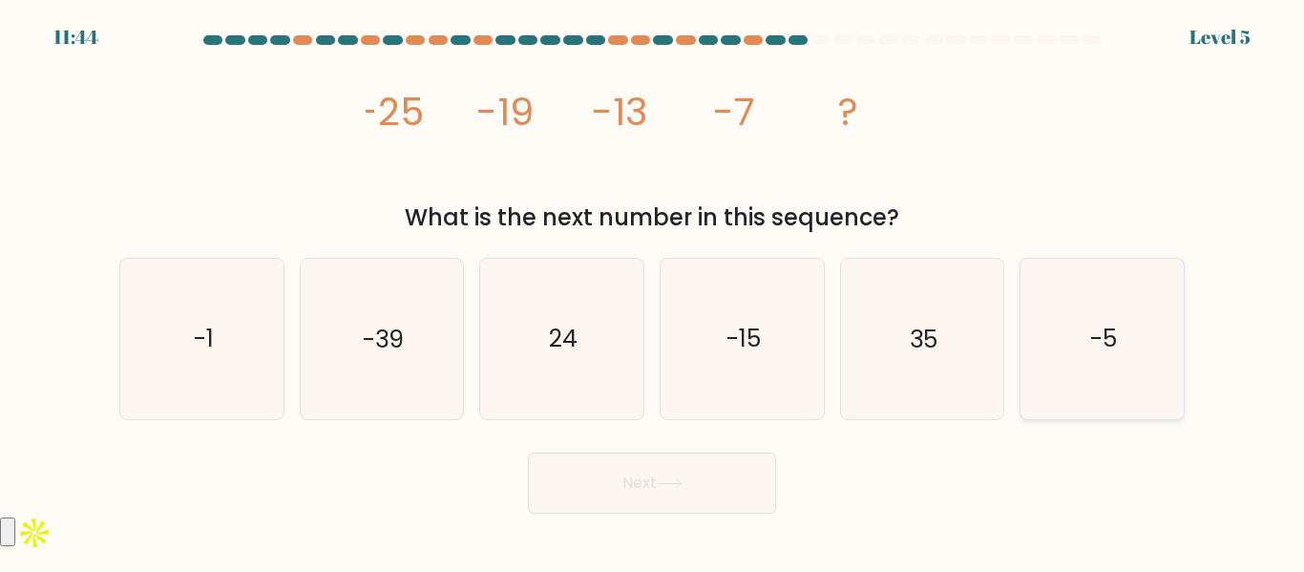
click at [1035, 340] on icon "-5" at bounding box center [1101, 338] width 159 height 159
click at [653, 291] on input "f. -5" at bounding box center [652, 288] width 1 height 5
radio input "true"
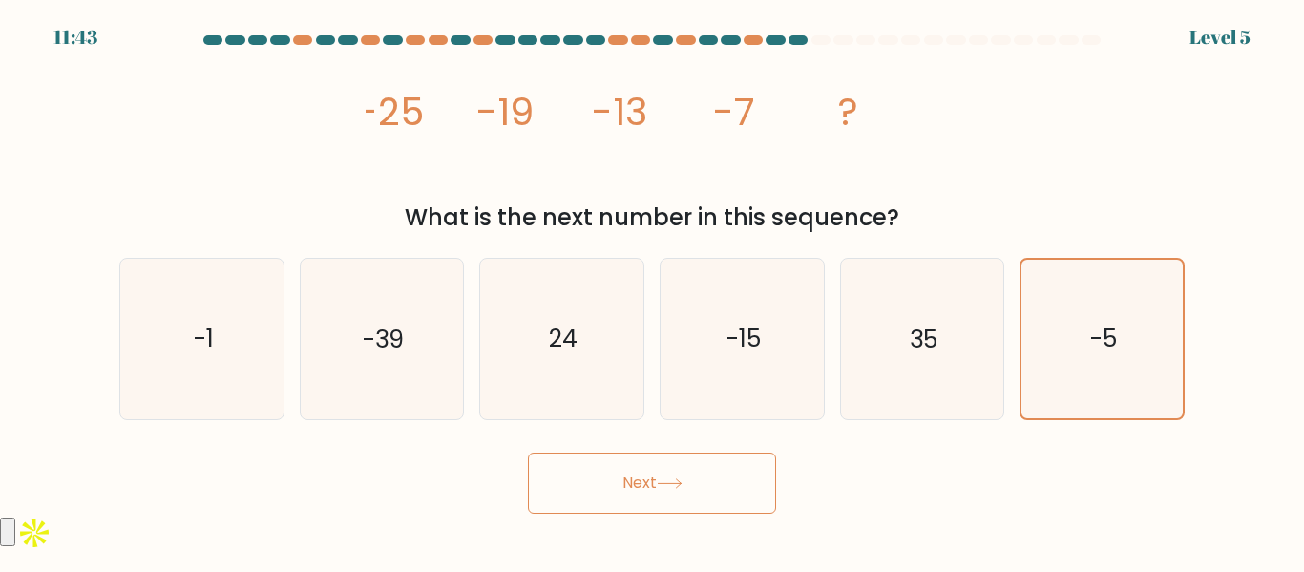
click at [755, 473] on button "Next" at bounding box center [652, 482] width 248 height 61
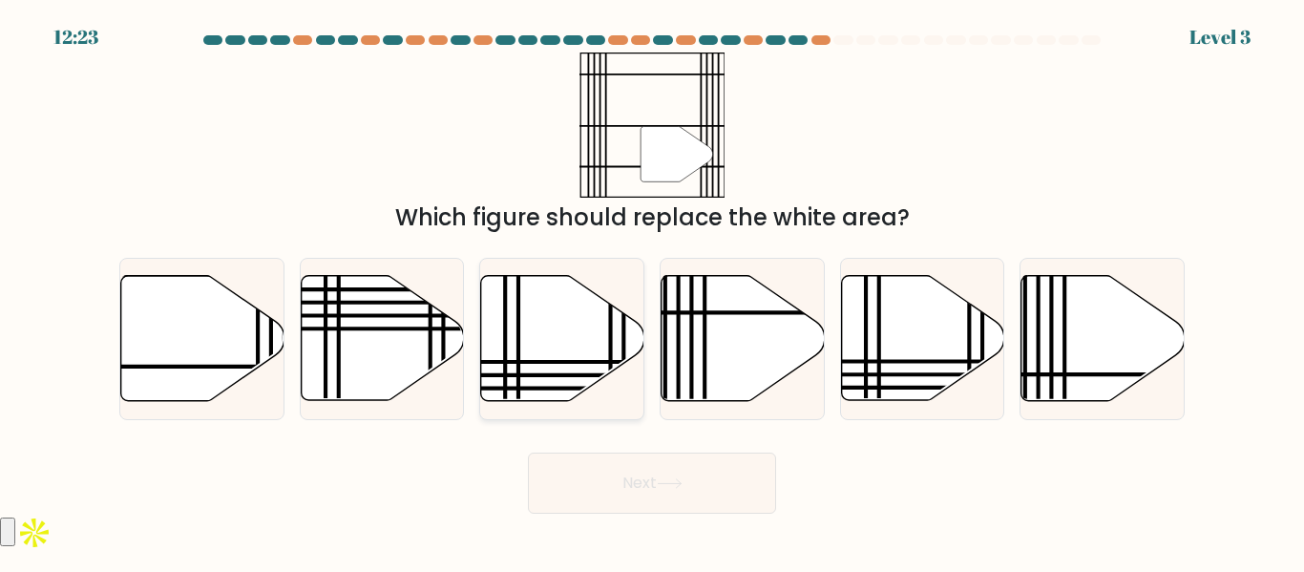
click at [537, 347] on icon at bounding box center [562, 338] width 163 height 125
click at [652, 291] on input "c." at bounding box center [652, 288] width 1 height 5
radio input "true"
click at [211, 335] on icon at bounding box center [202, 338] width 163 height 125
click at [652, 291] on input "a." at bounding box center [652, 288] width 1 height 5
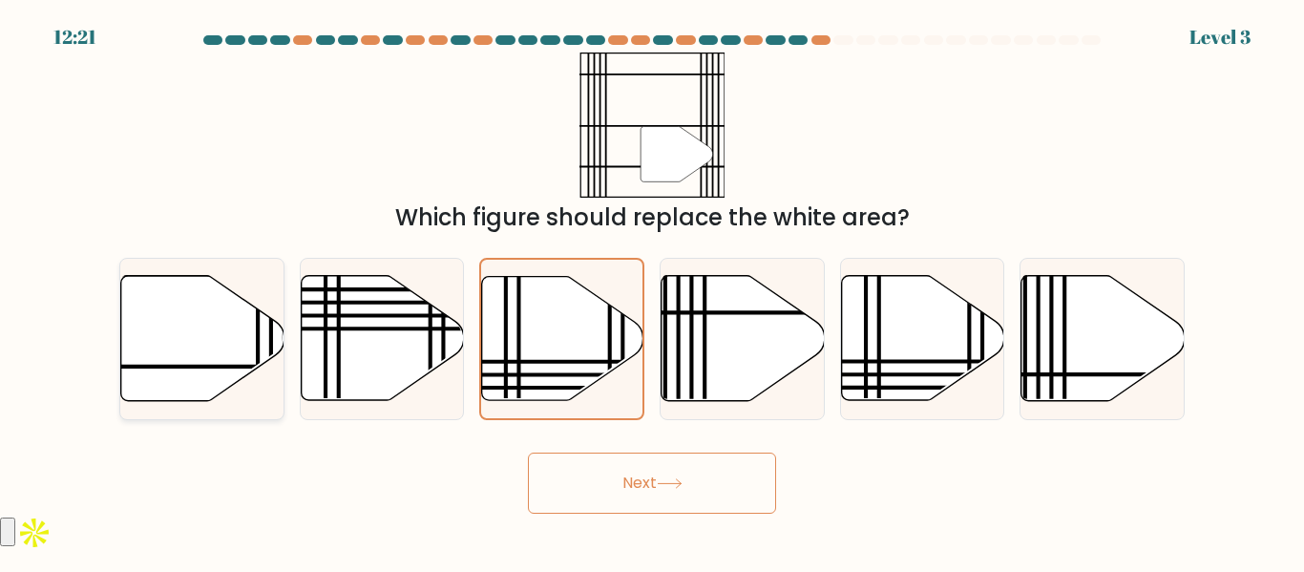
radio input "true"
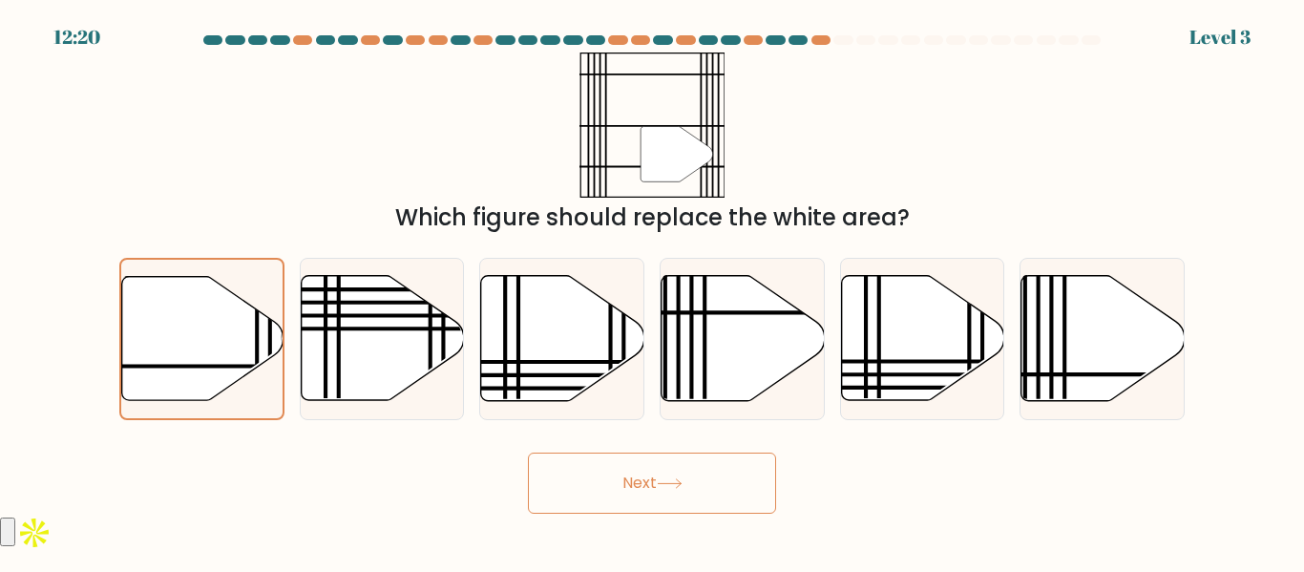
click at [589, 464] on button "Next" at bounding box center [652, 482] width 248 height 61
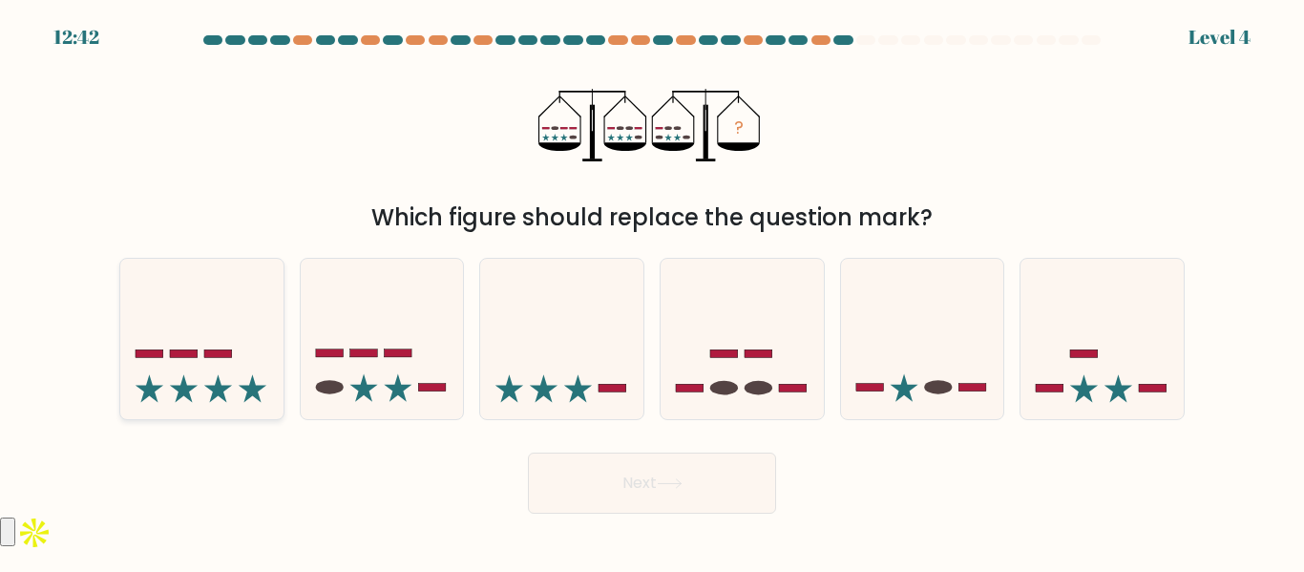
click at [257, 345] on icon at bounding box center [201, 338] width 163 height 135
click at [652, 291] on input "a." at bounding box center [652, 288] width 1 height 5
radio input "true"
click at [656, 460] on button "Next" at bounding box center [652, 482] width 248 height 61
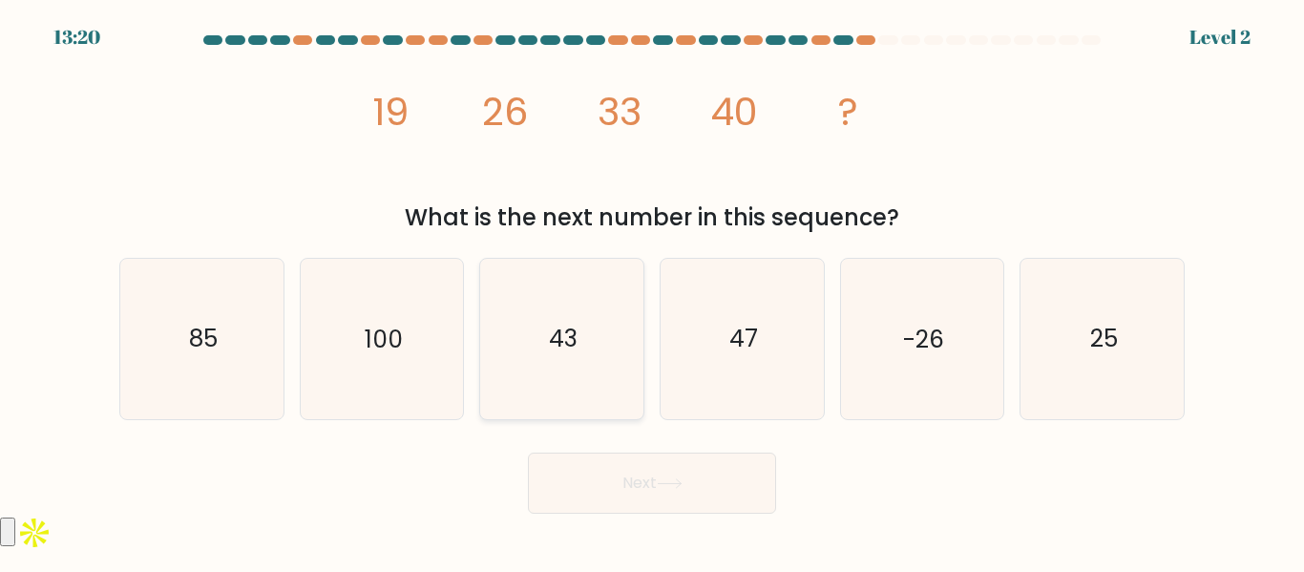
click at [595, 331] on icon "43" at bounding box center [561, 338] width 159 height 159
click at [652, 291] on input "c. 43" at bounding box center [652, 288] width 1 height 5
radio input "true"
click at [673, 460] on button "Next" at bounding box center [652, 482] width 248 height 61
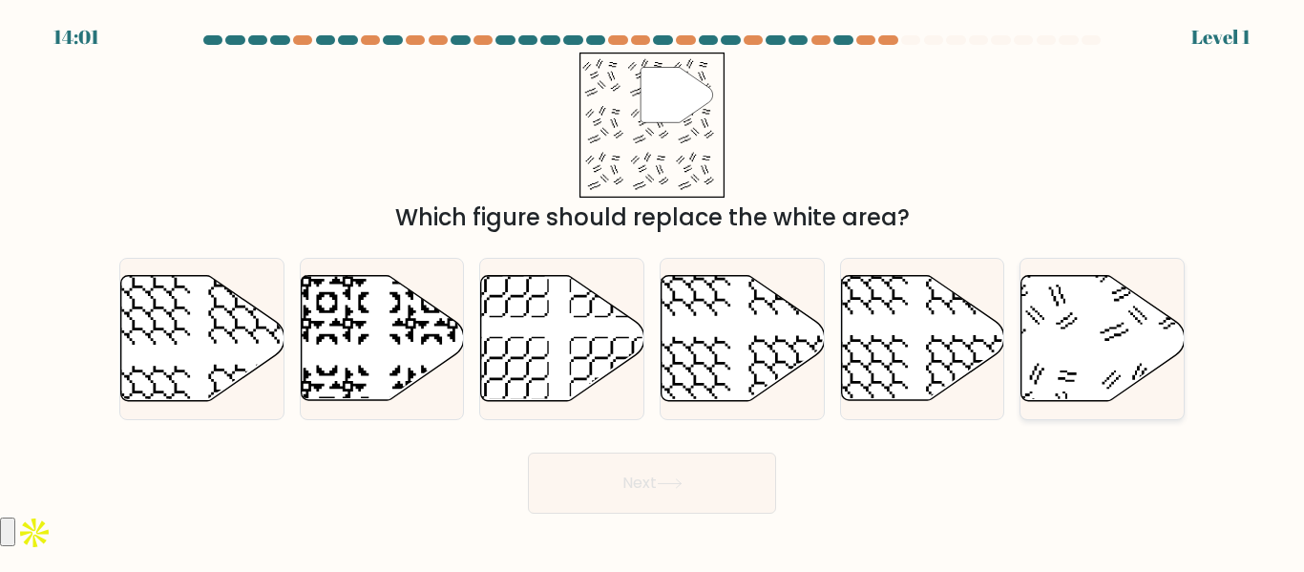
click at [1074, 301] on icon at bounding box center [1102, 338] width 163 height 125
click at [653, 291] on input "f." at bounding box center [652, 288] width 1 height 5
radio input "true"
click at [691, 484] on button "Next" at bounding box center [652, 482] width 248 height 61
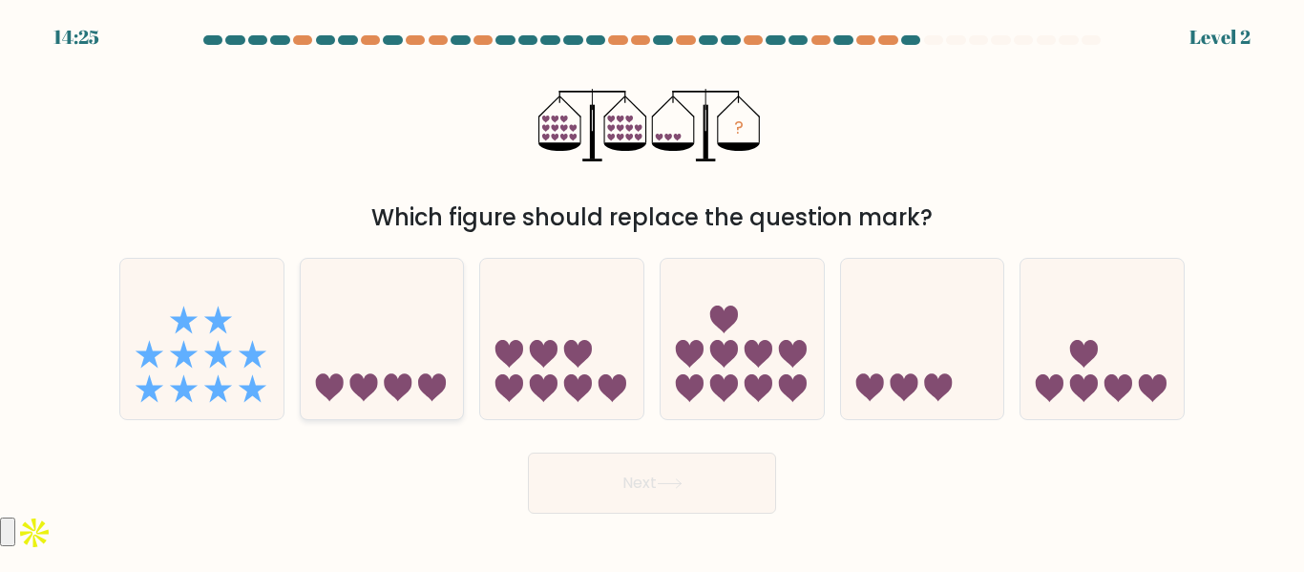
click at [384, 346] on icon at bounding box center [382, 338] width 163 height 135
click at [652, 291] on input "b." at bounding box center [652, 288] width 1 height 5
radio input "true"
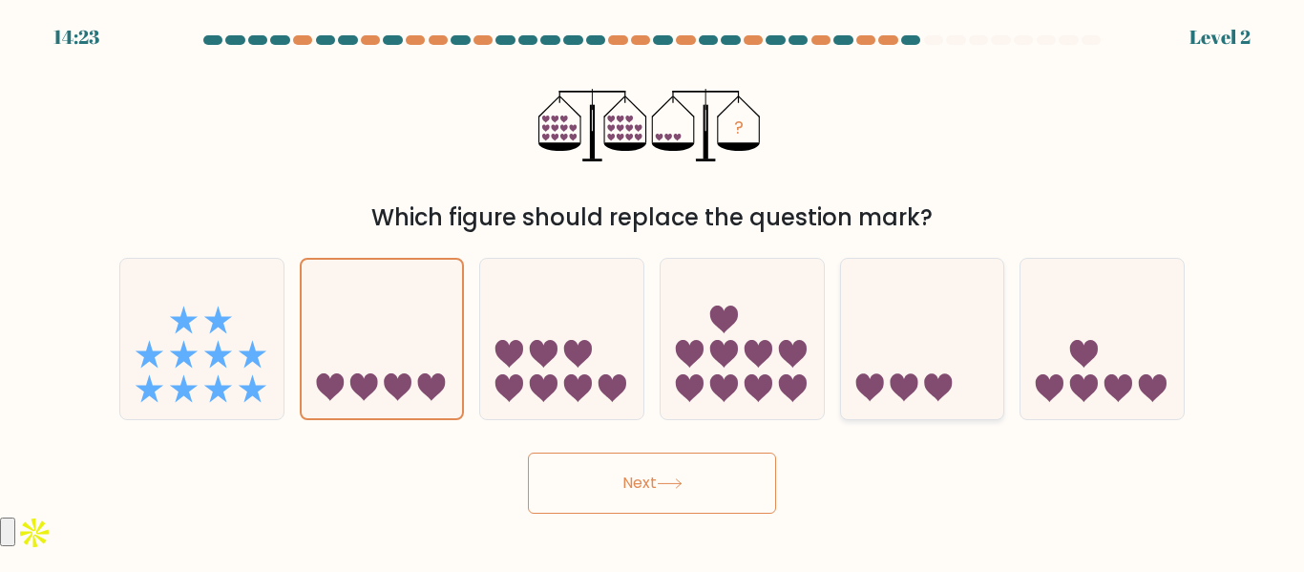
click at [940, 320] on icon at bounding box center [922, 338] width 163 height 135
click at [653, 291] on input "e." at bounding box center [652, 288] width 1 height 5
radio input "true"
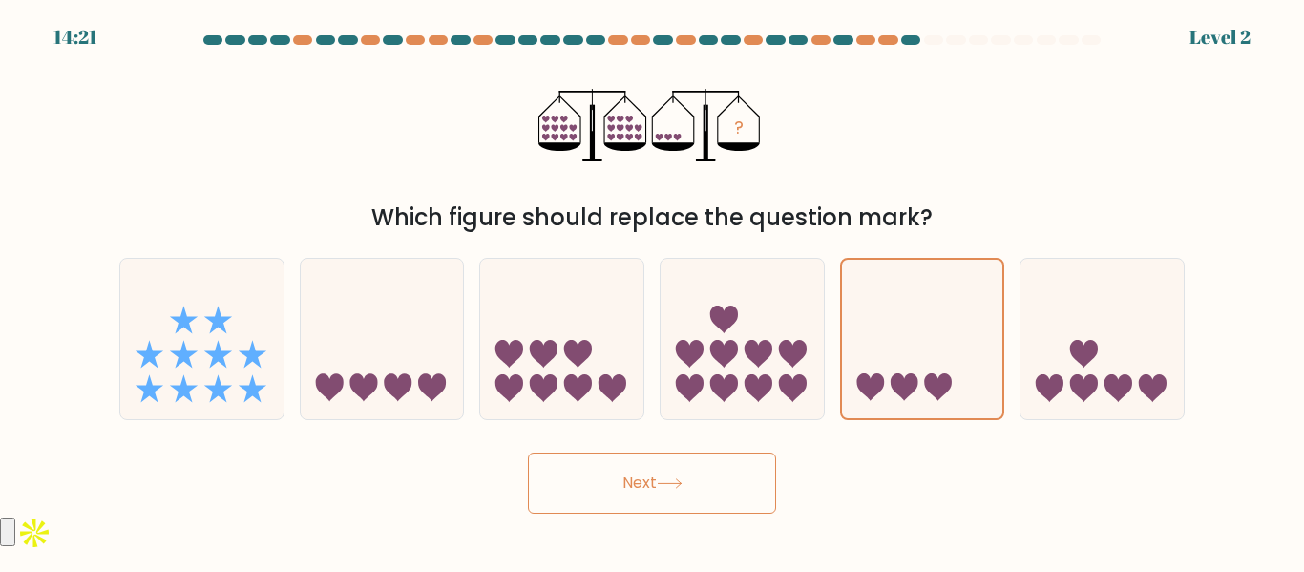
click at [729, 496] on button "Next" at bounding box center [652, 482] width 248 height 61
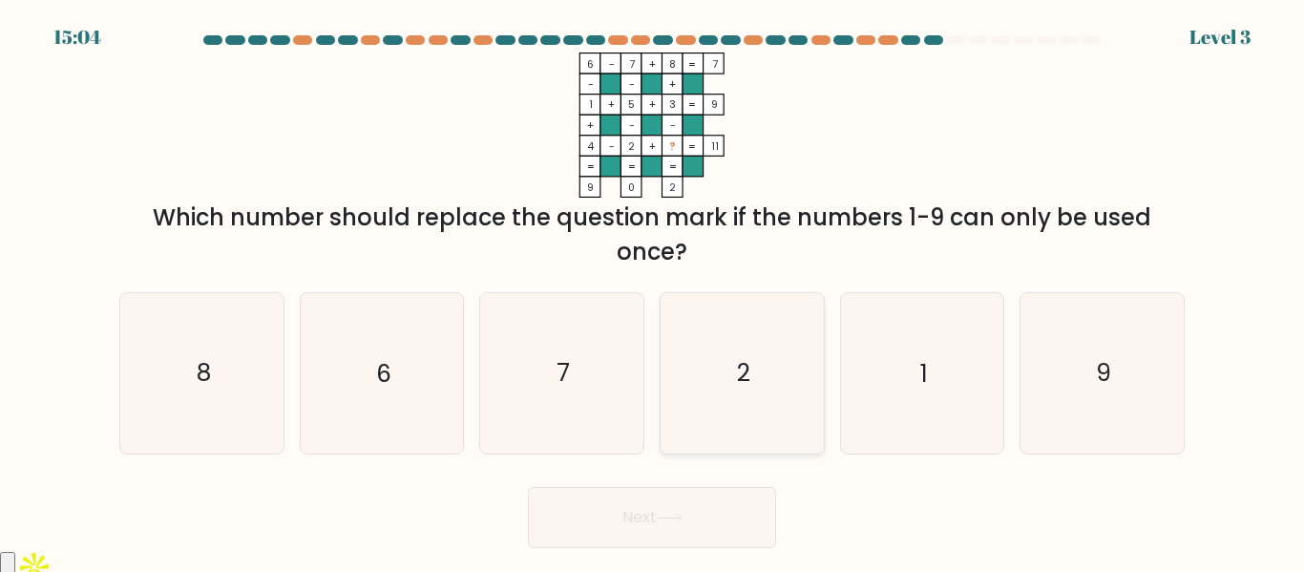
click at [722, 380] on icon "2" at bounding box center [741, 372] width 159 height 159
click at [653, 291] on input "d. 2" at bounding box center [652, 288] width 1 height 5
radio input "true"
click at [690, 515] on button "Next" at bounding box center [652, 517] width 248 height 61
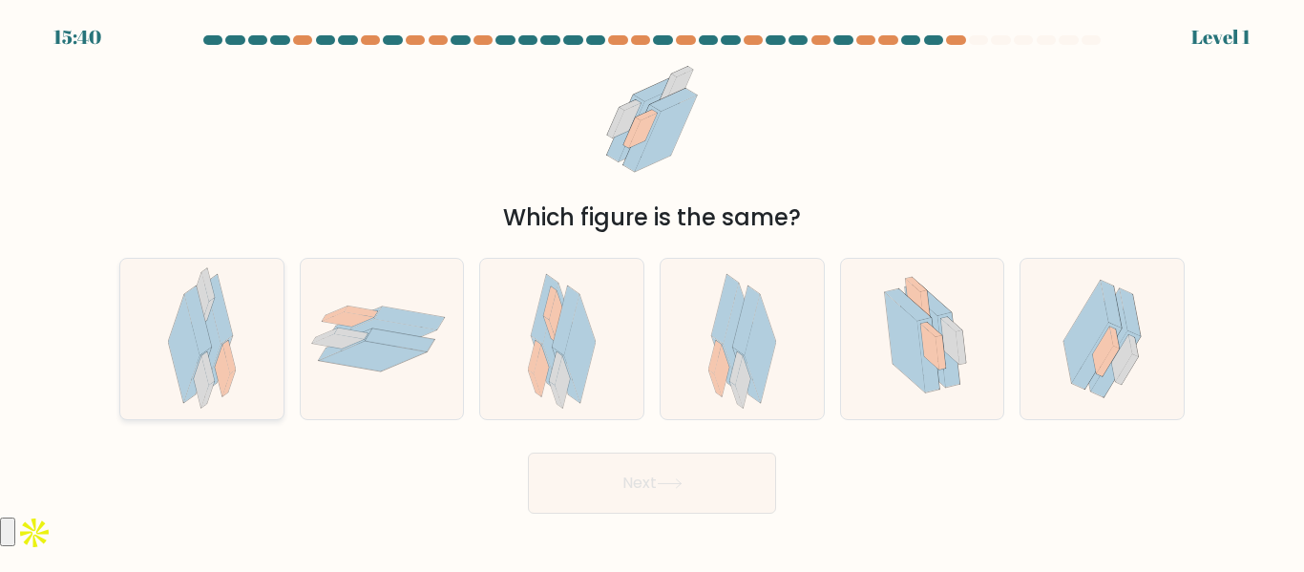
click at [227, 350] on icon at bounding box center [228, 357] width 13 height 33
click at [652, 291] on input "a." at bounding box center [652, 288] width 1 height 5
radio input "true"
click at [690, 486] on button "Next" at bounding box center [652, 482] width 248 height 61
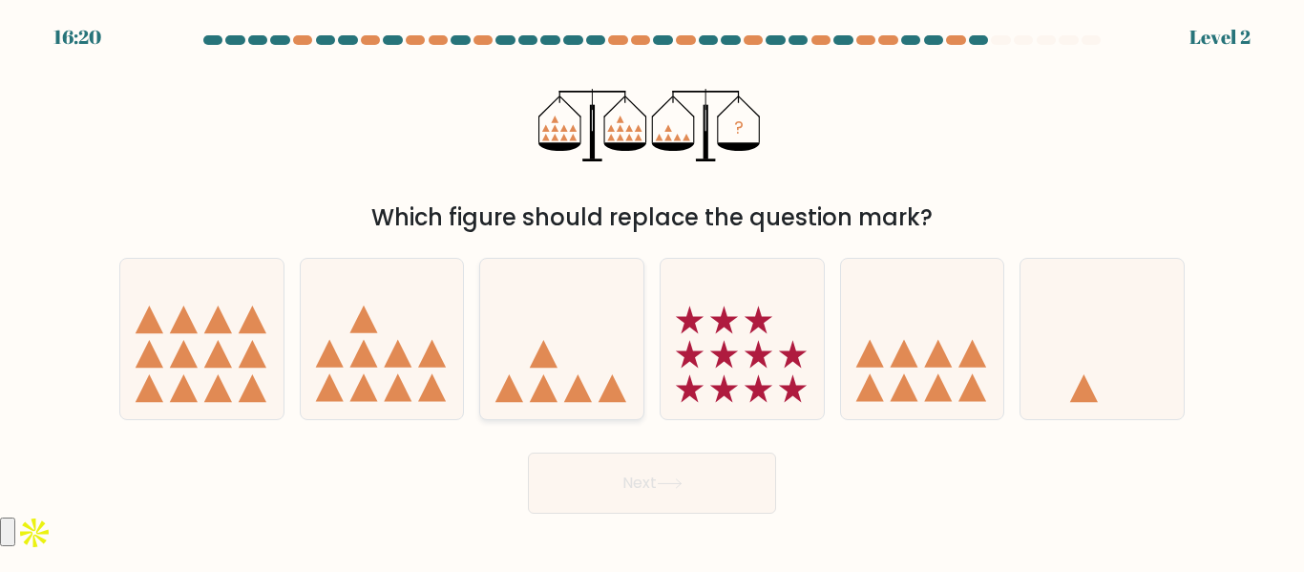
click at [524, 351] on icon at bounding box center [561, 338] width 163 height 135
click at [652, 291] on input "c." at bounding box center [652, 288] width 1 height 5
radio input "true"
click at [714, 478] on button "Next" at bounding box center [652, 482] width 248 height 61
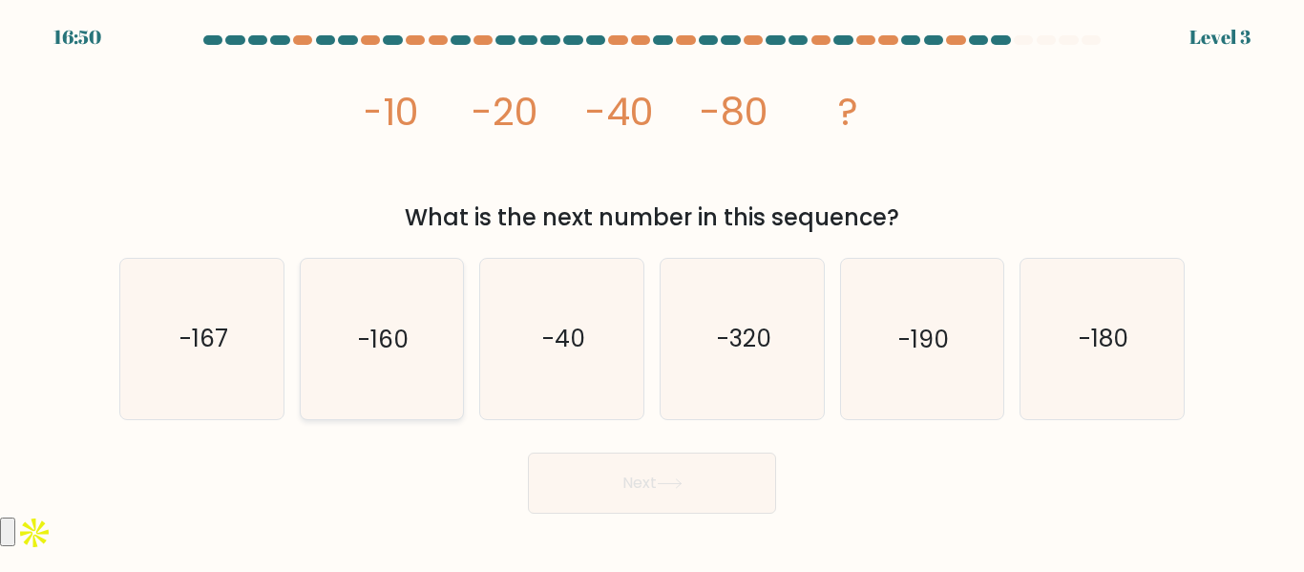
click at [402, 347] on text "-160" at bounding box center [383, 339] width 51 height 33
click at [652, 291] on input "b. -160" at bounding box center [652, 288] width 1 height 5
radio input "true"
click at [678, 469] on button "Next" at bounding box center [652, 482] width 248 height 61
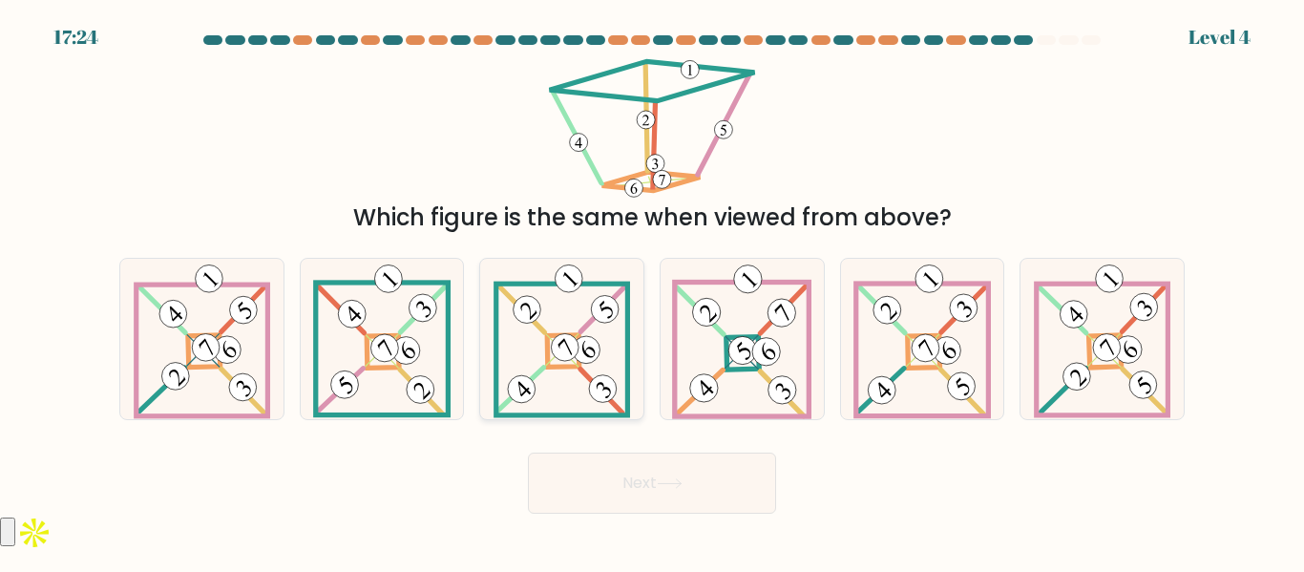
click at [567, 360] on 112 at bounding box center [565, 347] width 39 height 39
click at [652, 291] on input "c." at bounding box center [652, 288] width 1 height 5
radio input "true"
click at [653, 481] on button "Next" at bounding box center [652, 482] width 248 height 61
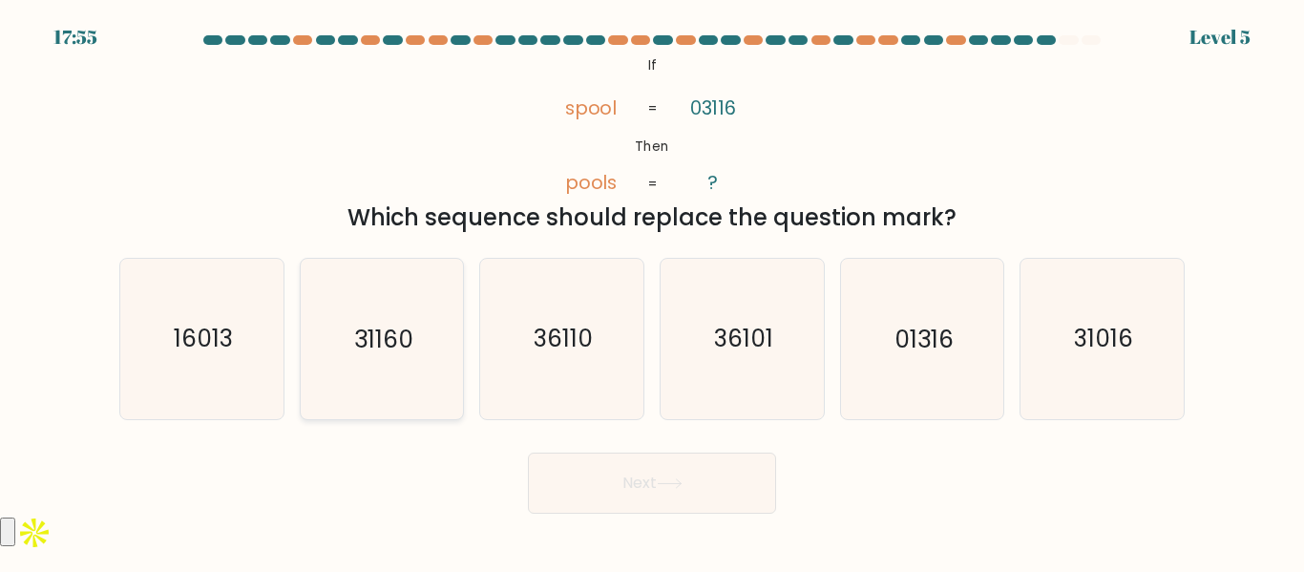
click at [390, 349] on text "31160" at bounding box center [383, 339] width 59 height 33
click at [652, 291] on input "b. 31160" at bounding box center [652, 288] width 1 height 5
radio input "true"
click at [696, 486] on button "Next" at bounding box center [652, 482] width 248 height 61
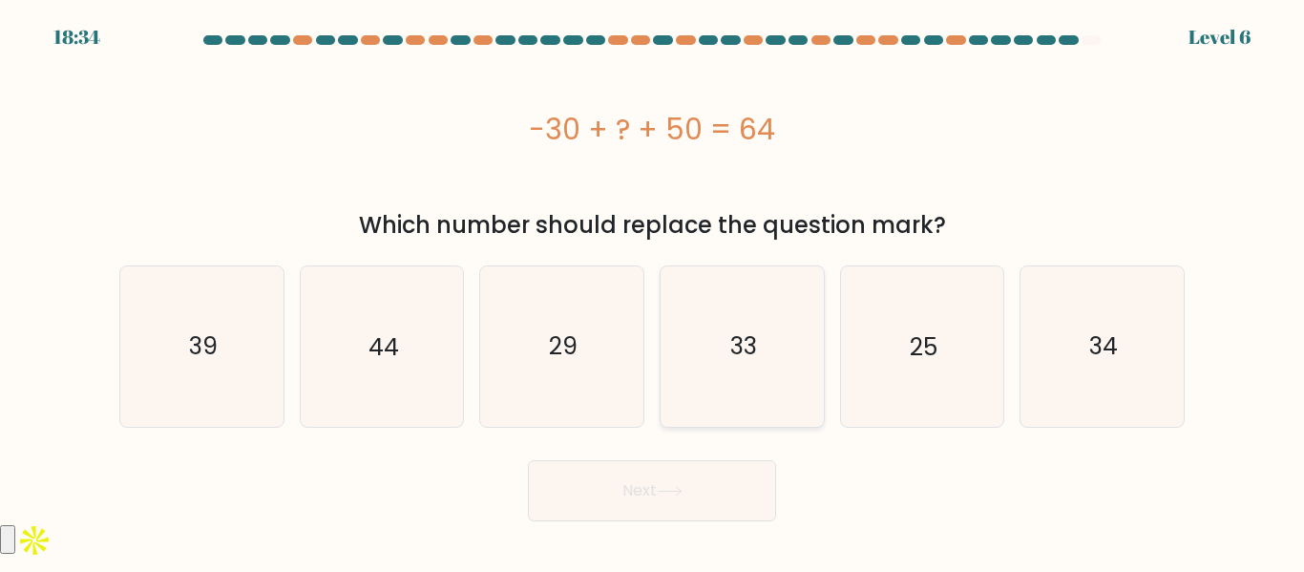
click at [680, 342] on icon "33" at bounding box center [741, 345] width 159 height 159
click at [653, 291] on input "d. 33" at bounding box center [652, 288] width 1 height 5
radio input "true"
click at [691, 476] on button "Next" at bounding box center [652, 490] width 248 height 61
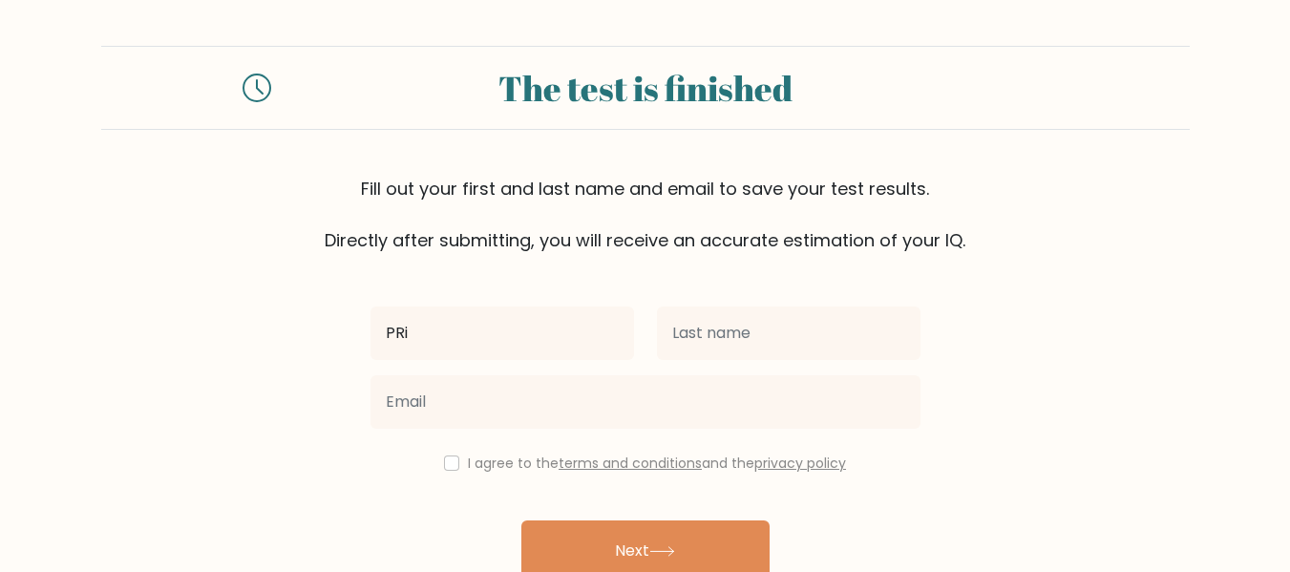
click at [534, 354] on input "PRi" at bounding box center [501, 332] width 263 height 53
type input "PRINCESS [PERSON_NAME]"
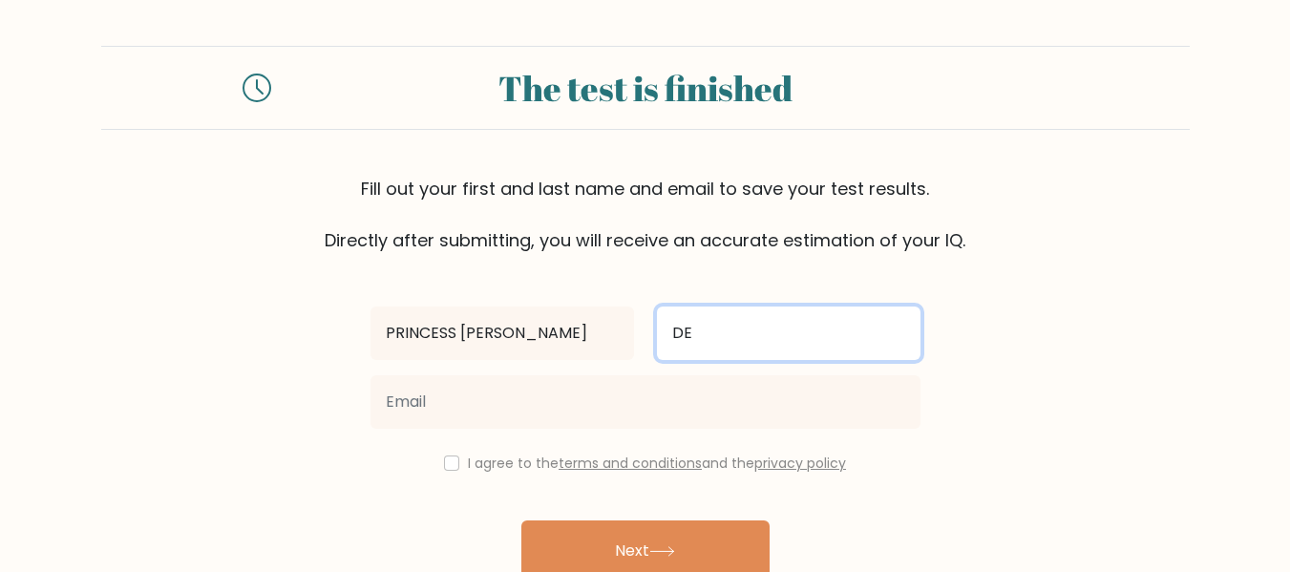
type input "DELEÑA"
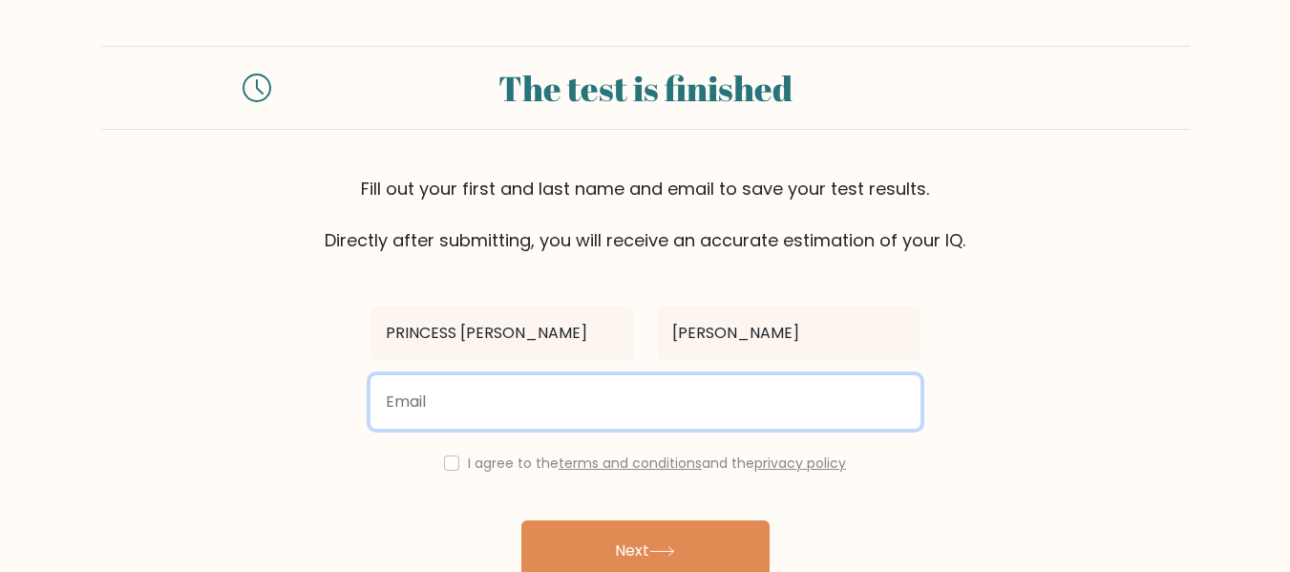
click at [672, 419] on input "email" at bounding box center [645, 401] width 550 height 53
type input "delenaprincessalmie@gmail.com"
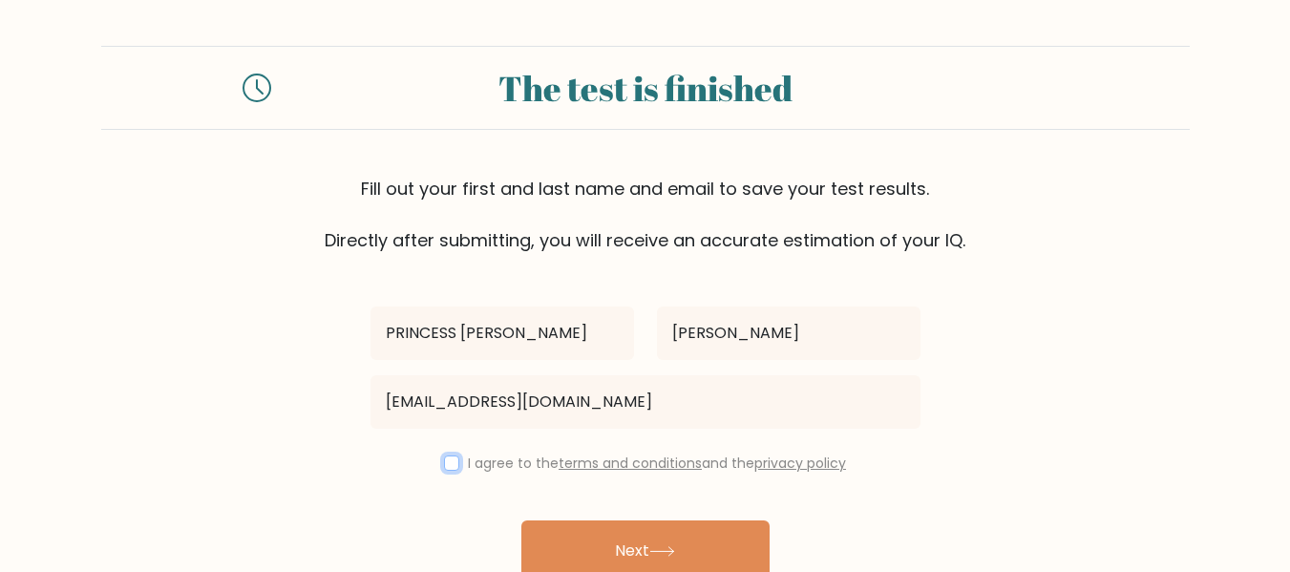
click at [447, 469] on input "checkbox" at bounding box center [451, 462] width 15 height 15
checkbox input "true"
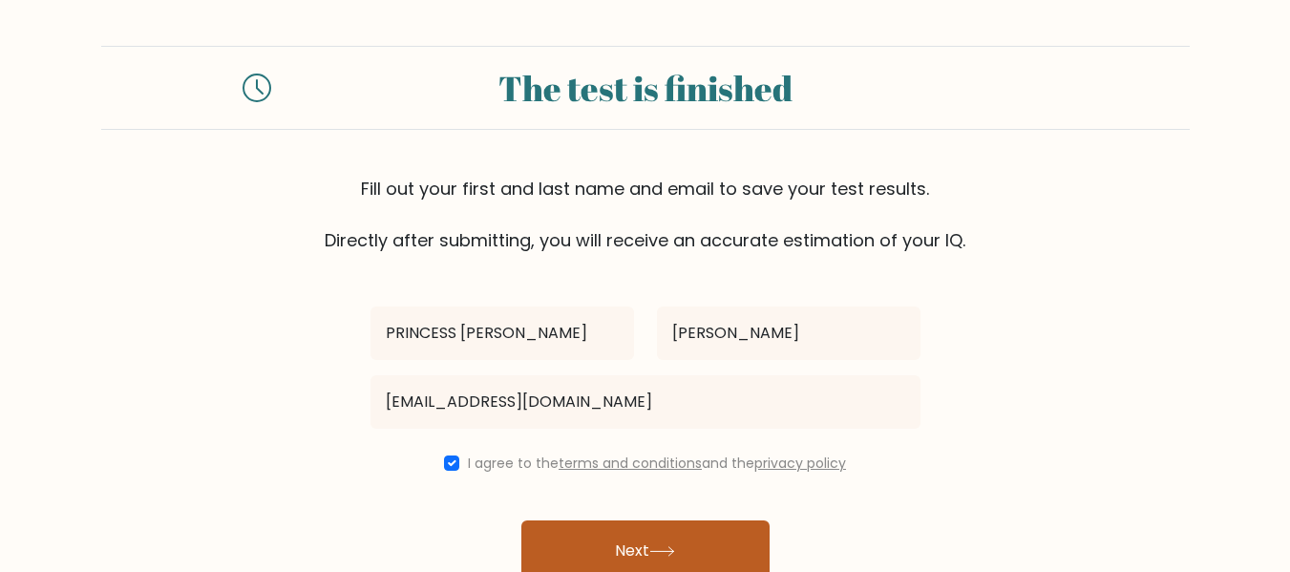
click at [632, 527] on button "Next" at bounding box center [645, 550] width 248 height 61
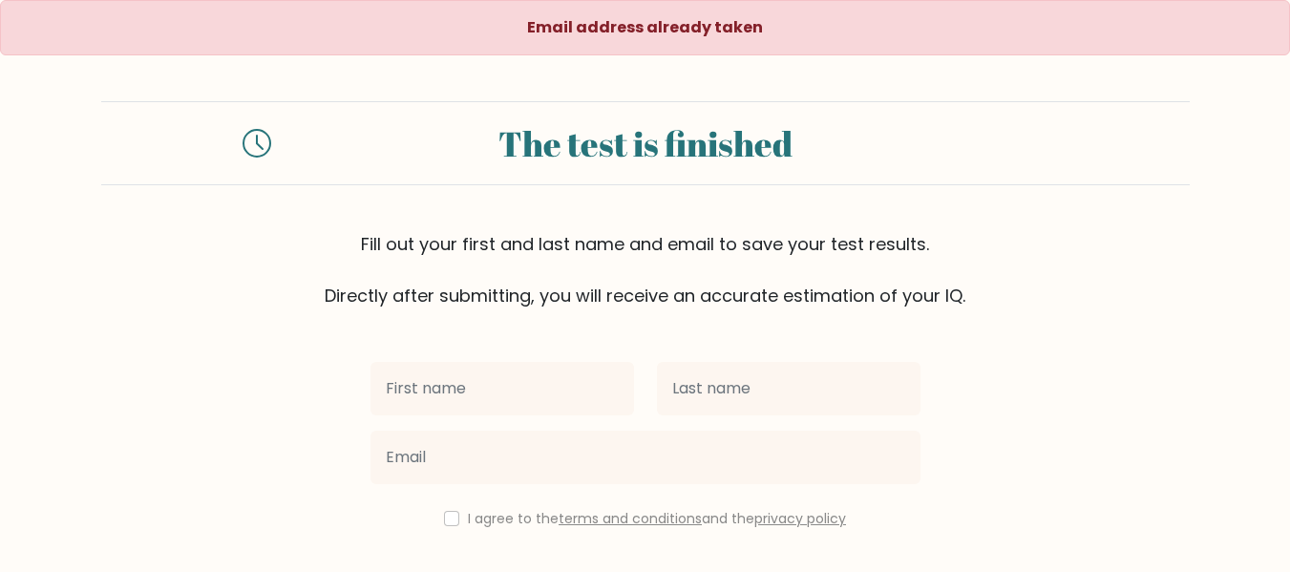
click at [525, 373] on input "text" at bounding box center [501, 388] width 263 height 53
type input "PRINCESS ALMIE"
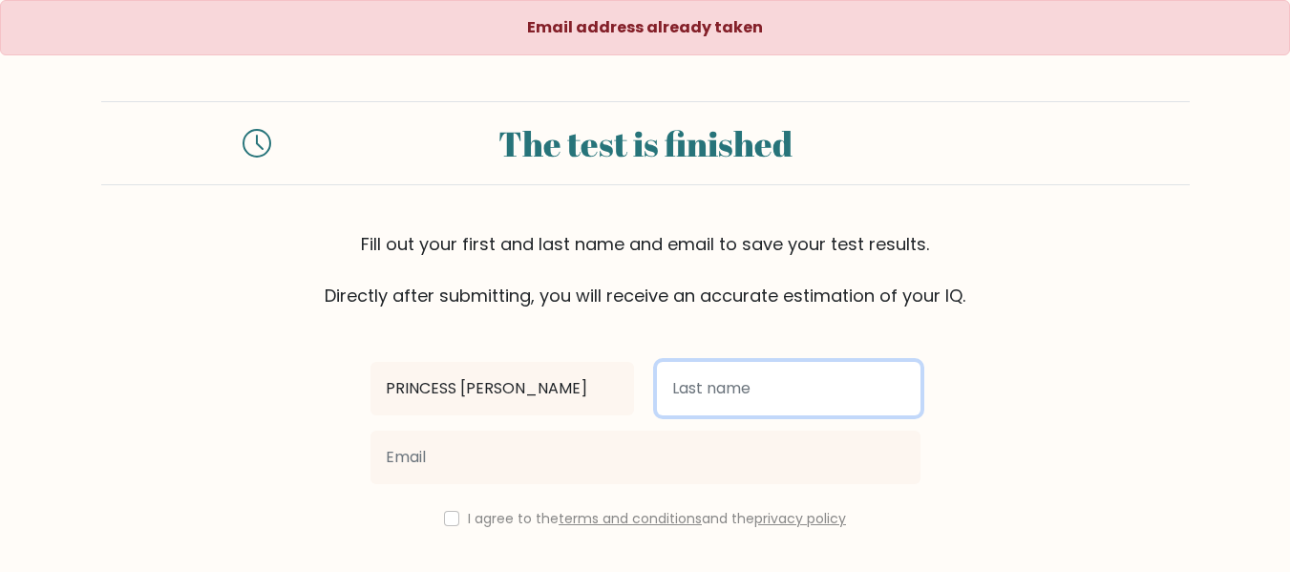
click at [697, 389] on input "text" at bounding box center [788, 388] width 263 height 53
type input "DELEÑA"
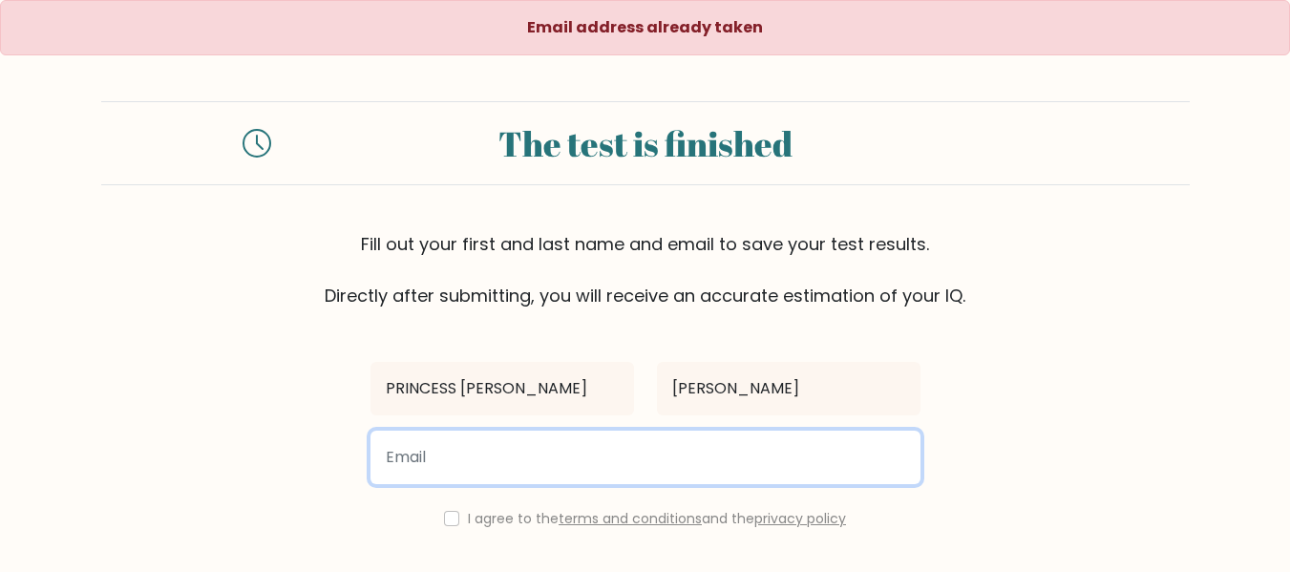
click at [704, 480] on input "email" at bounding box center [645, 457] width 550 height 53
type input "galvezalmie@gmail.com"
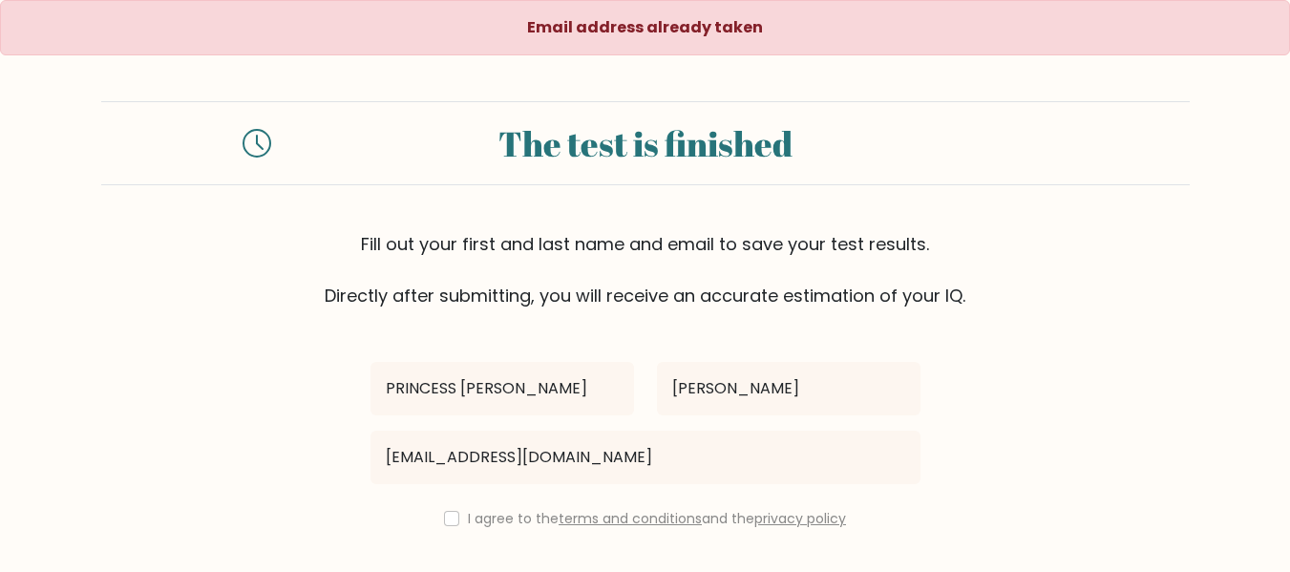
click at [446, 507] on div "I agree to the terms and conditions and the privacy policy" at bounding box center [645, 518] width 573 height 23
click at [450, 521] on input "checkbox" at bounding box center [451, 518] width 15 height 15
checkbox input "true"
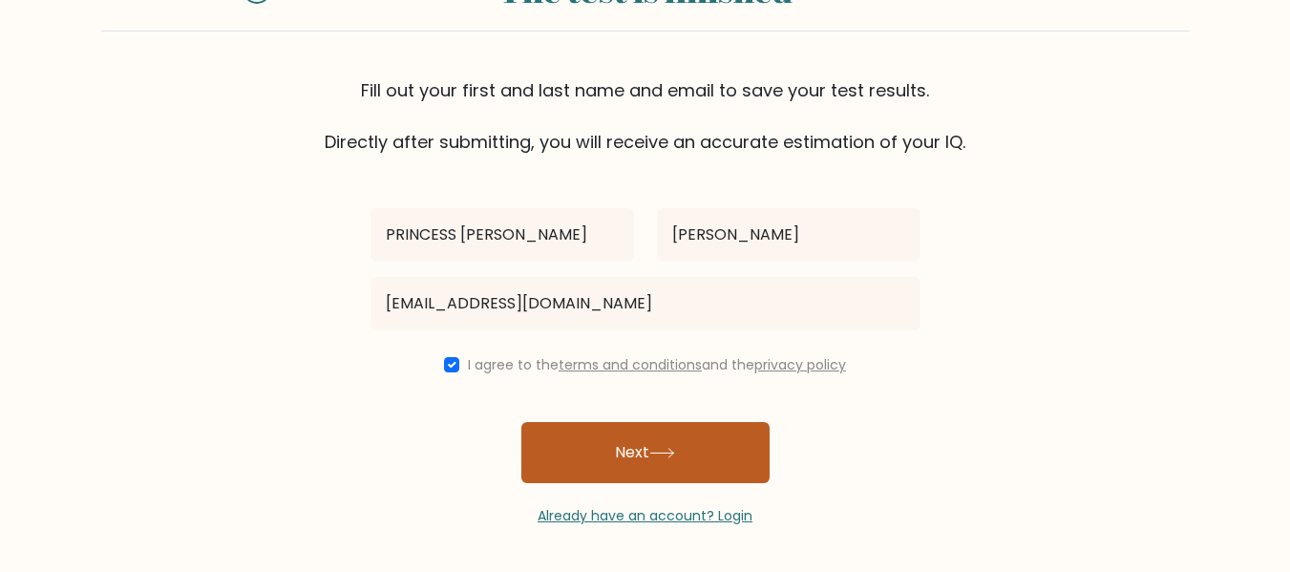
click at [624, 471] on button "Next" at bounding box center [645, 452] width 248 height 61
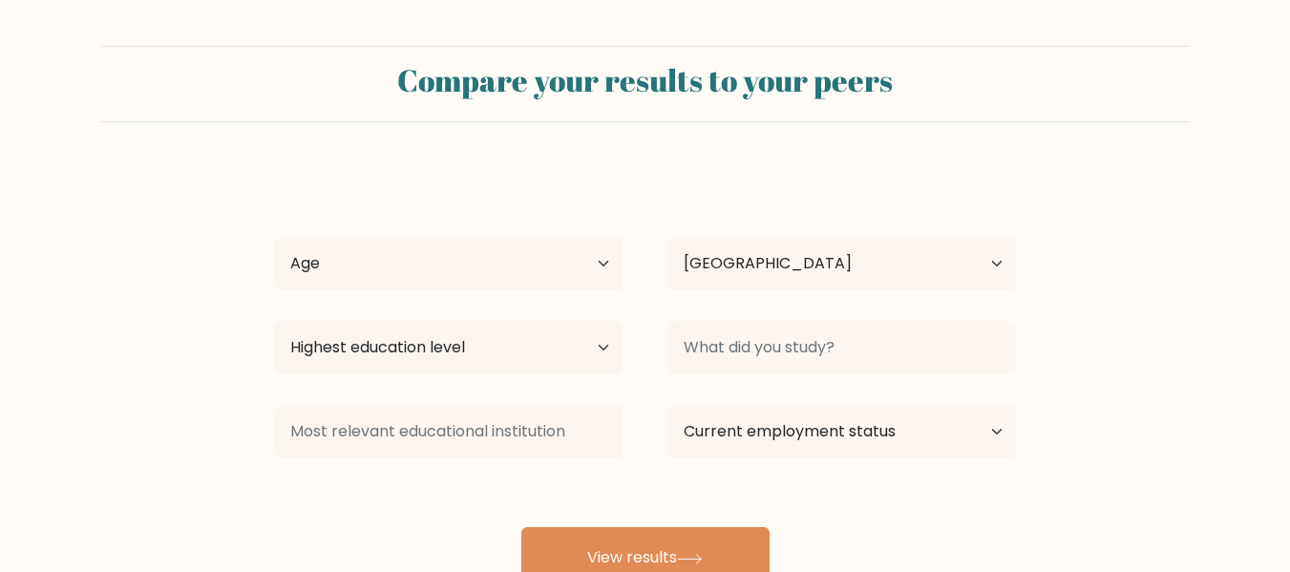
select select "PH"
click at [472, 264] on select "Age Under 18 years old 18-24 years old 25-34 years old 35-44 years old 45-54 ye…" at bounding box center [448, 263] width 347 height 53
select select "18_24"
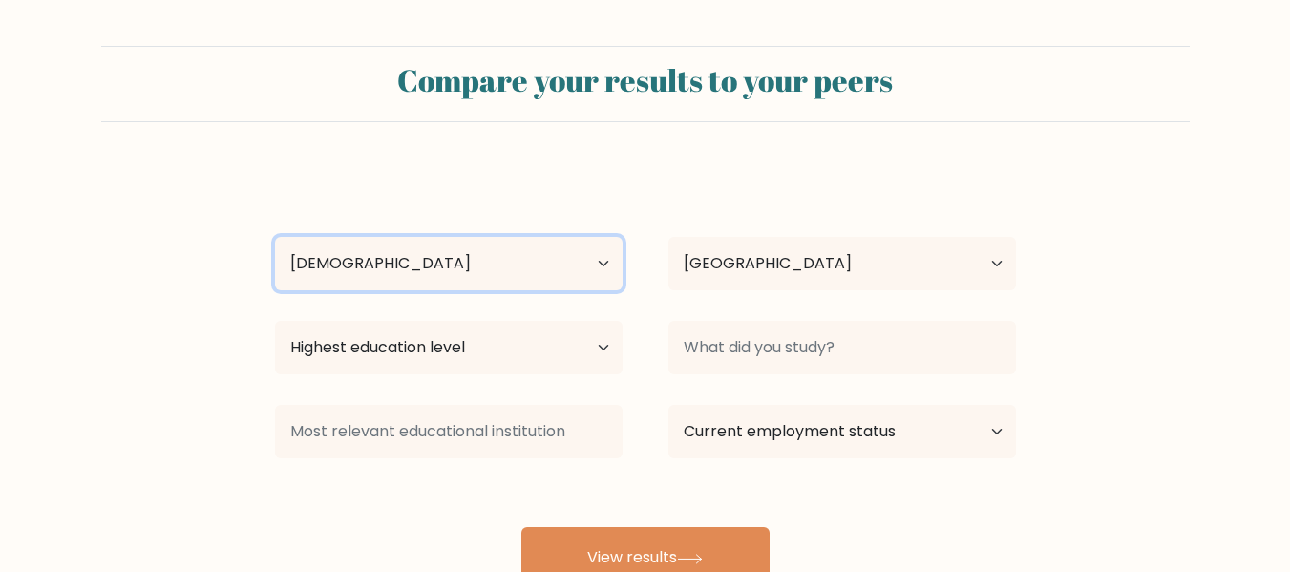
click at [275, 237] on select "Age Under 18 years old 18-24 years old 25-34 years old 35-44 years old 45-54 ye…" at bounding box center [448, 263] width 347 height 53
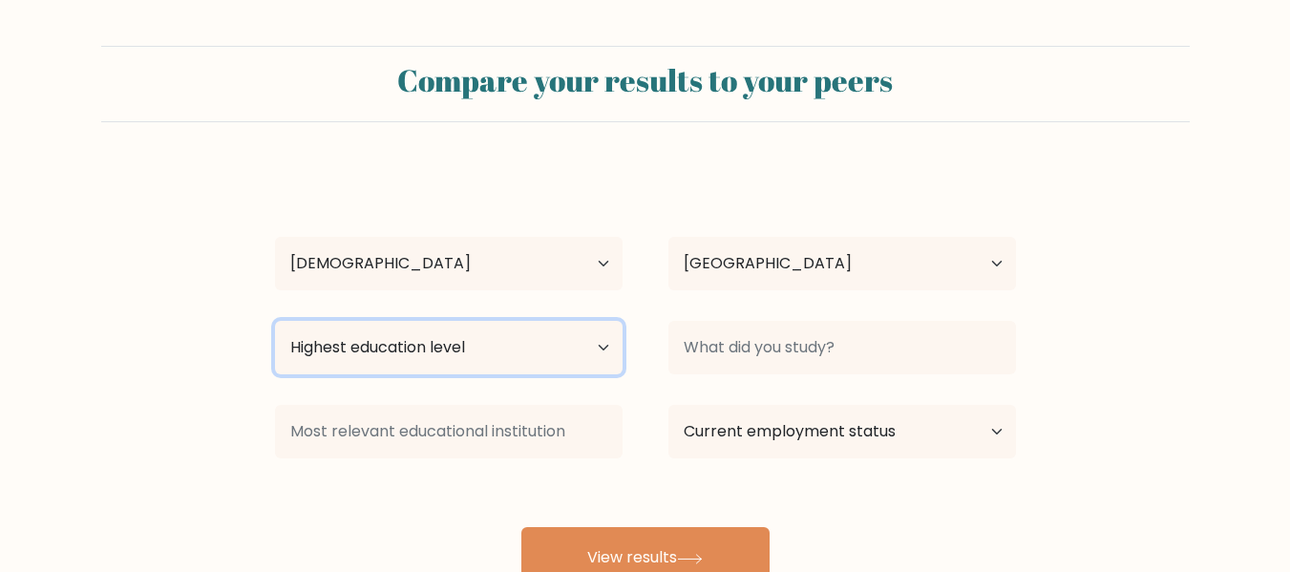
click at [462, 358] on select "Highest education level No schooling Primary Lower Secondary Upper Secondary Oc…" at bounding box center [448, 347] width 347 height 53
select select "bachelors_degree"
click at [275, 321] on select "Highest education level No schooling Primary Lower Secondary Upper Secondary Oc…" at bounding box center [448, 347] width 347 height 53
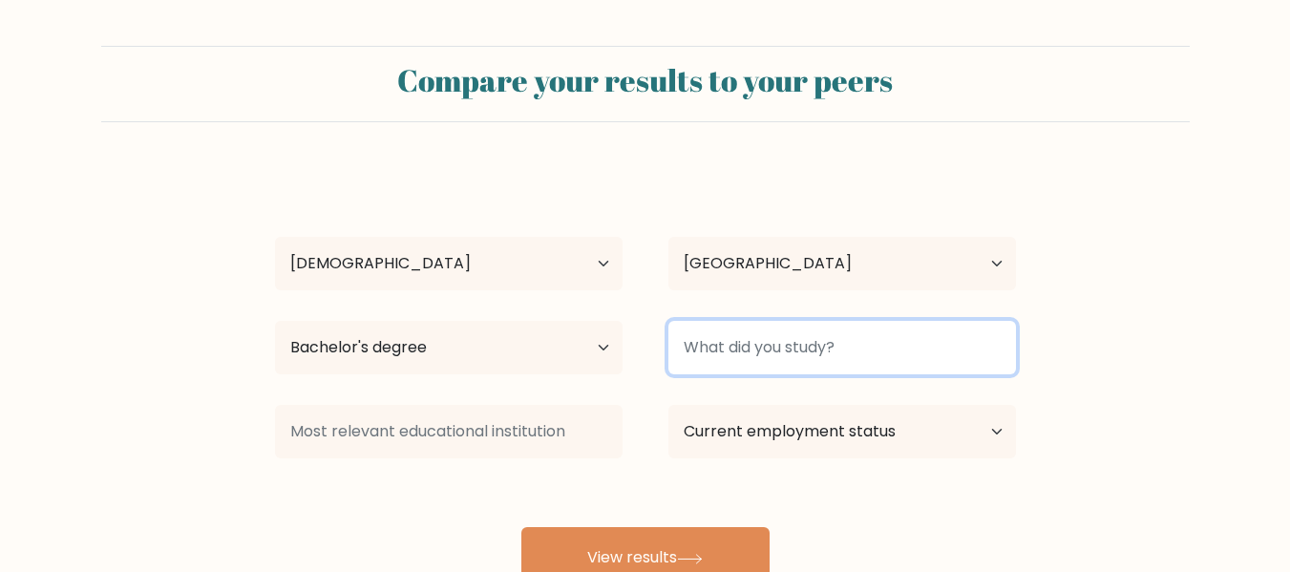
click at [742, 350] on input at bounding box center [841, 347] width 347 height 53
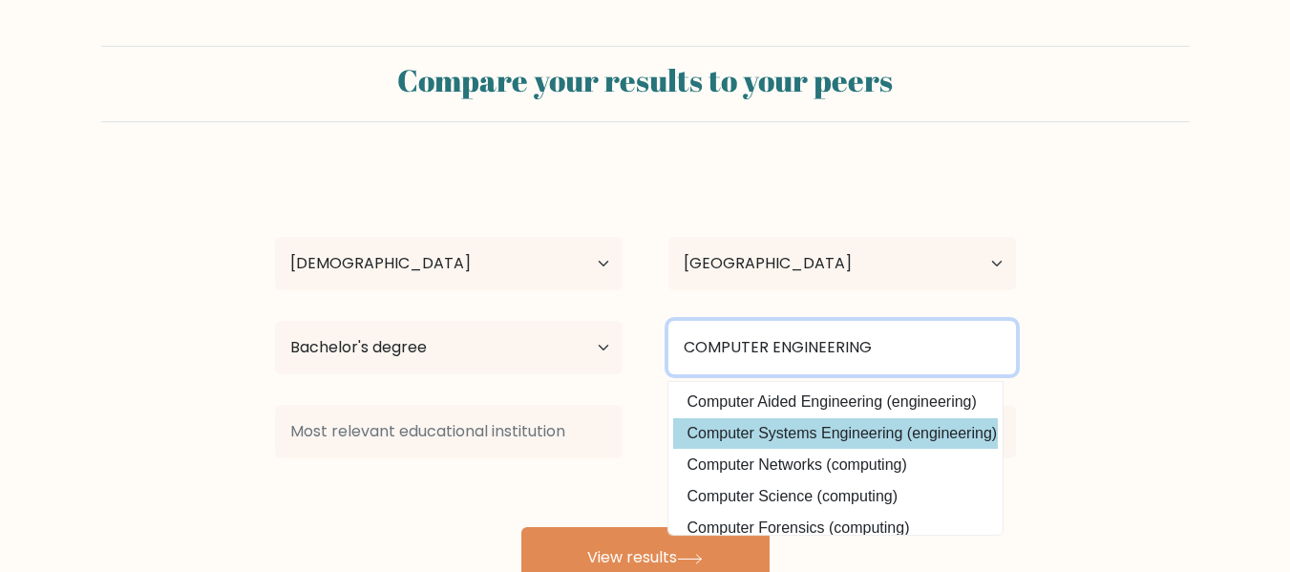
type input "COMPUTER ENGINEERING"
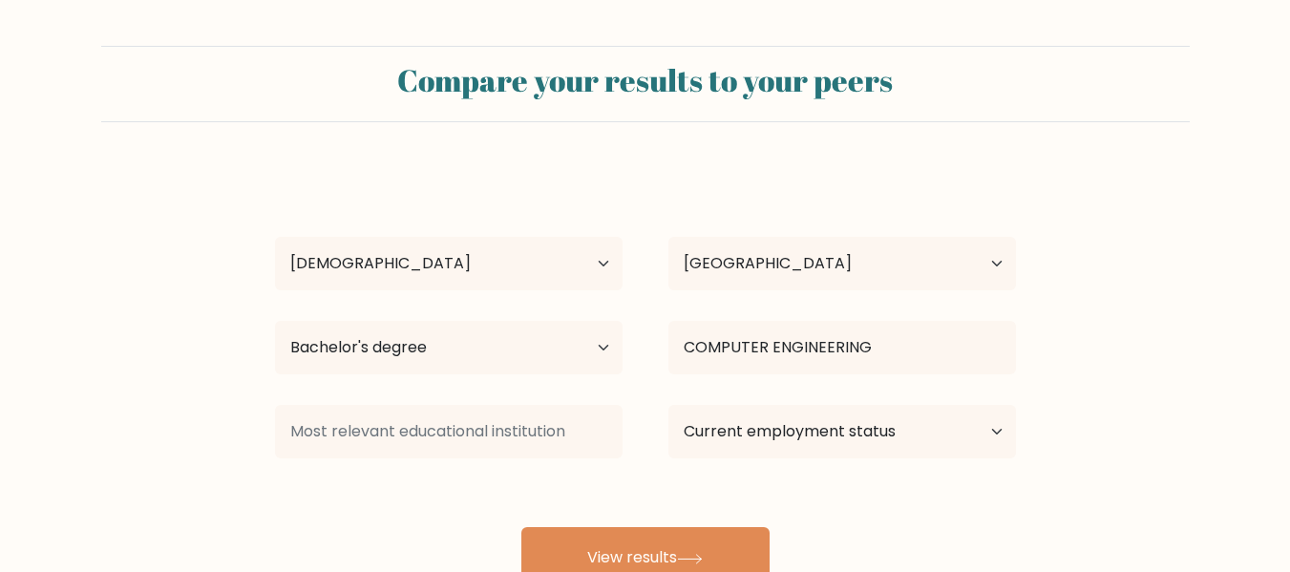
click at [838, 430] on div "PRINCESS ALMIE DELEÑA Age Under 18 years old 18-24 years old 25-34 years old 35…" at bounding box center [645, 378] width 764 height 420
click at [737, 432] on select "Current employment status Employed Student Retired Other / prefer not to answer" at bounding box center [841, 431] width 347 height 53
select select "other"
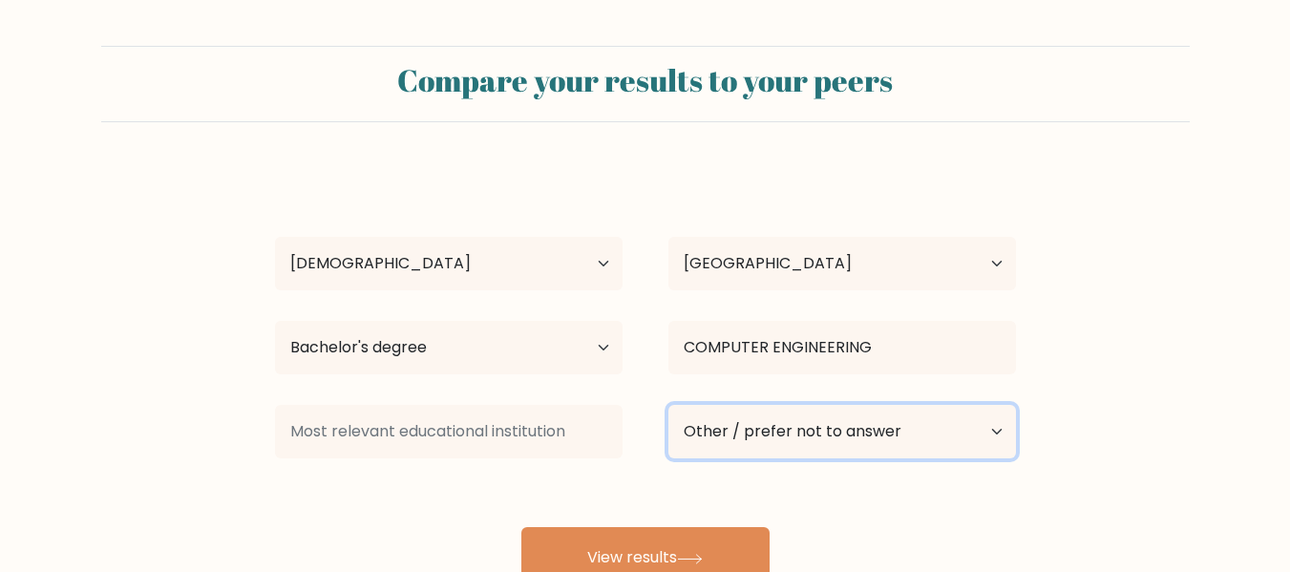
click at [668, 405] on select "Current employment status Employed Student Retired Other / prefer not to answer" at bounding box center [841, 431] width 347 height 53
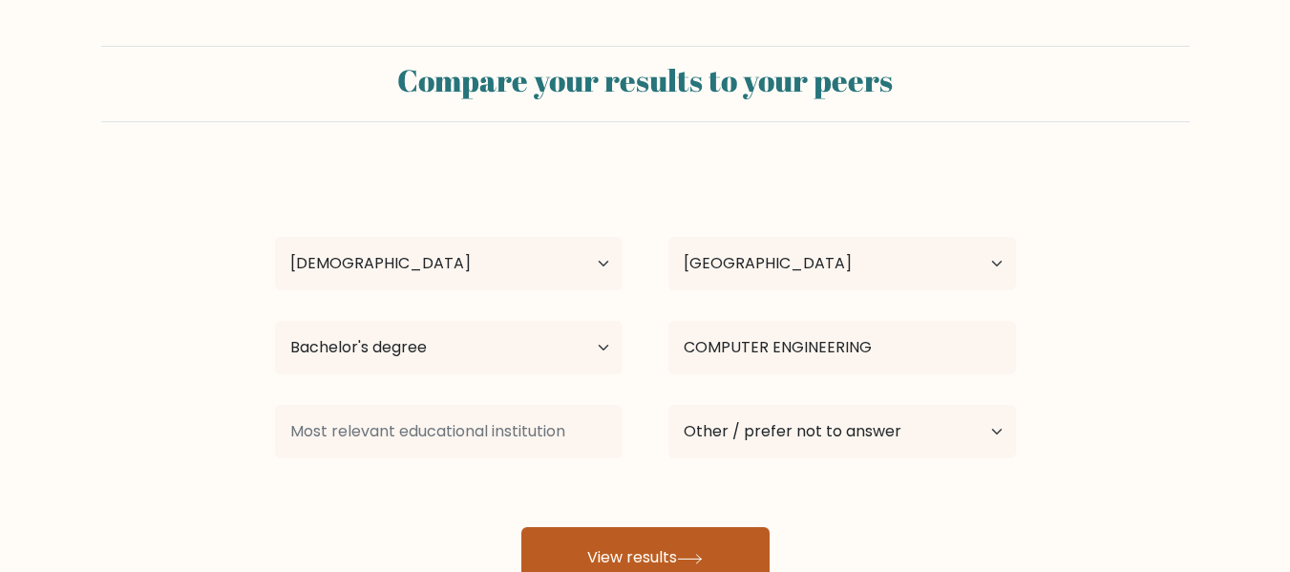
click at [657, 533] on button "View results" at bounding box center [645, 557] width 248 height 61
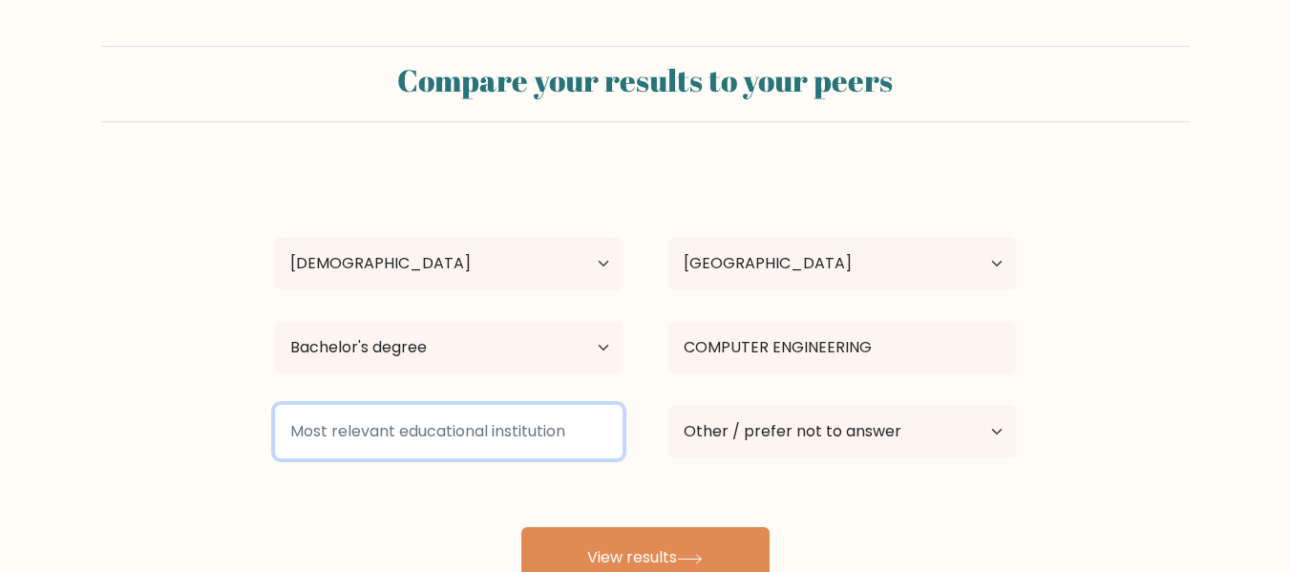
click at [506, 429] on input at bounding box center [448, 431] width 347 height 53
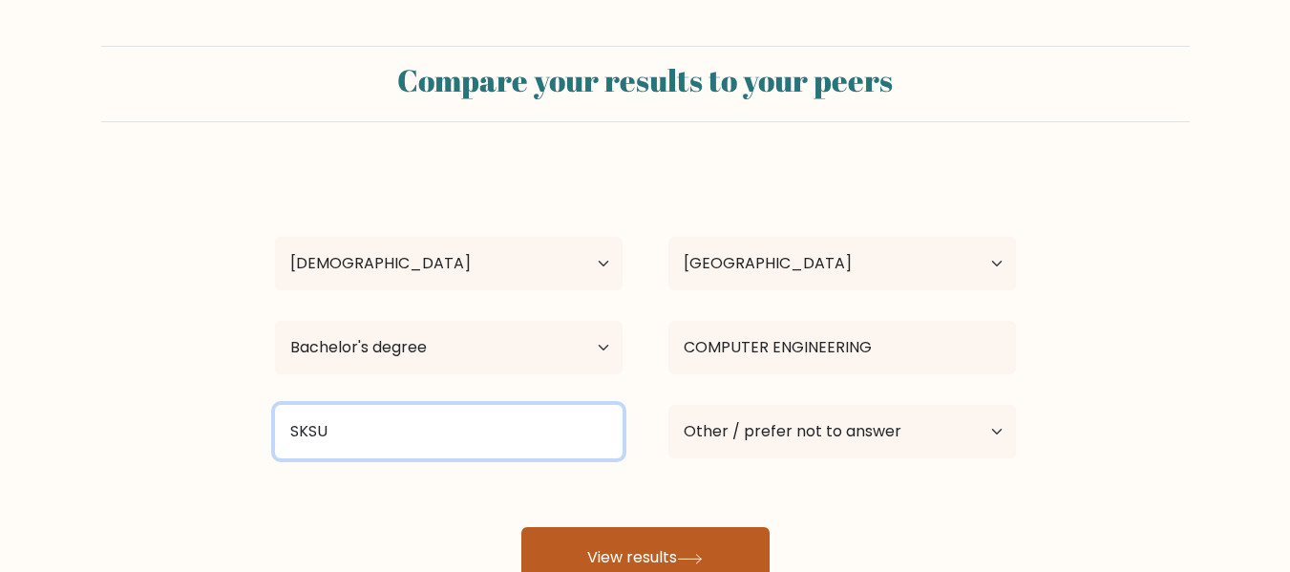
type input "SKSU"
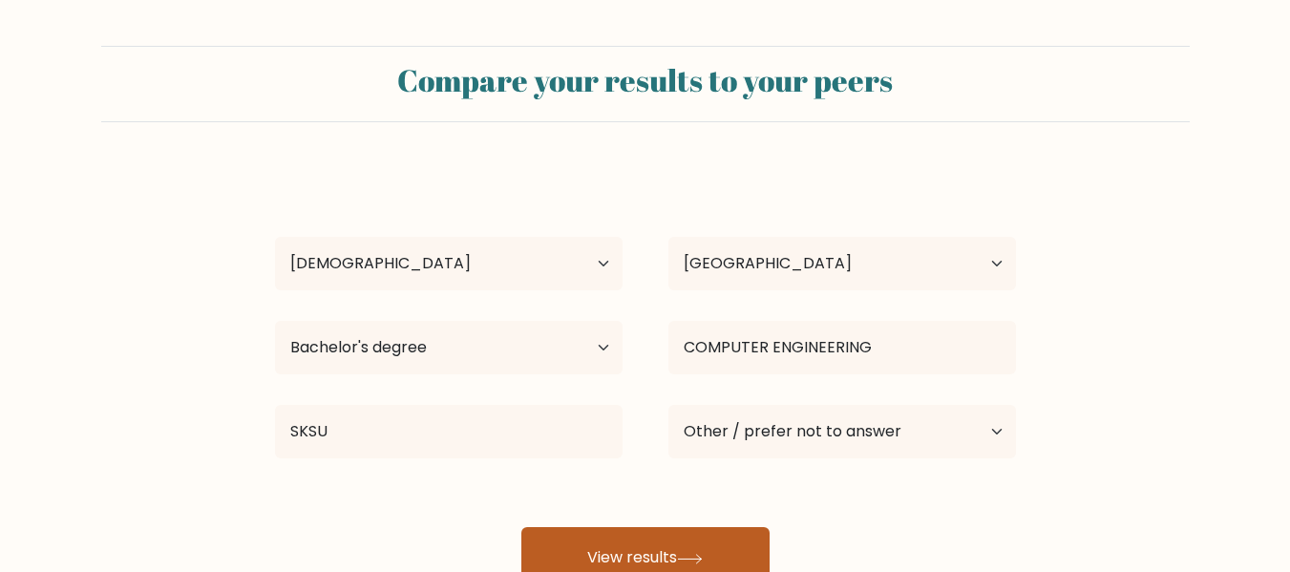
click at [630, 549] on button "View results" at bounding box center [645, 557] width 248 height 61
